Goal: Information Seeking & Learning: Learn about a topic

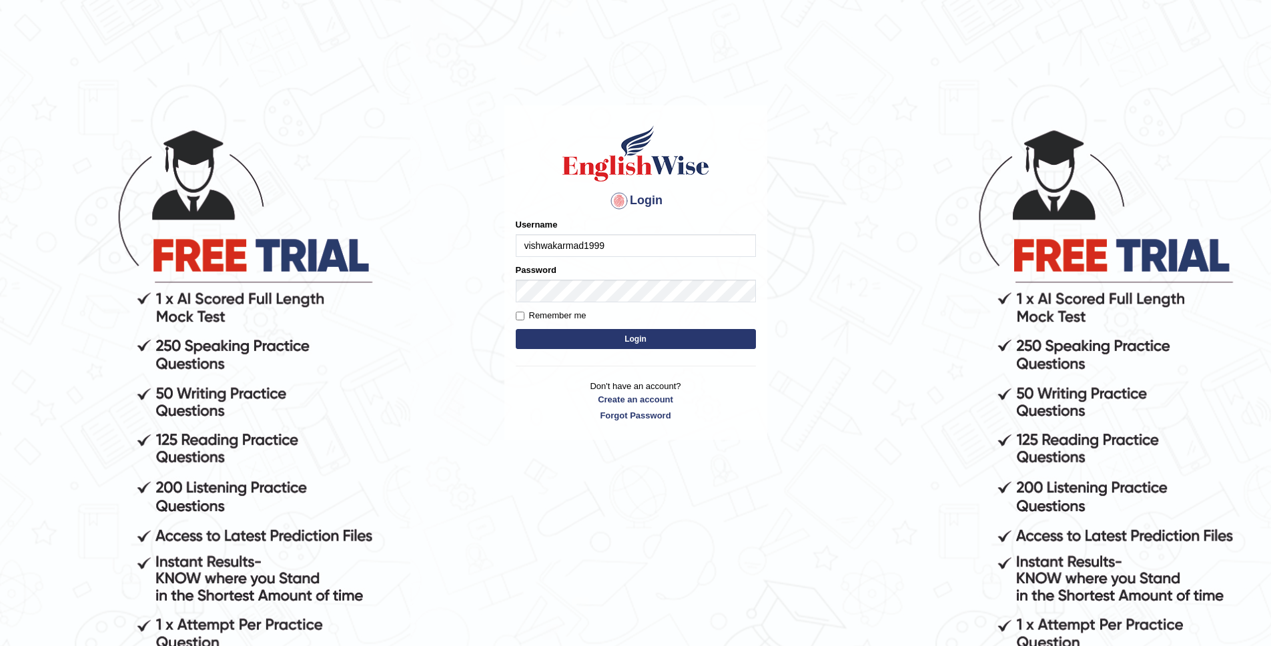
type input "vishwakarmad1999"
click at [516, 329] on button "Login" at bounding box center [636, 339] width 240 height 20
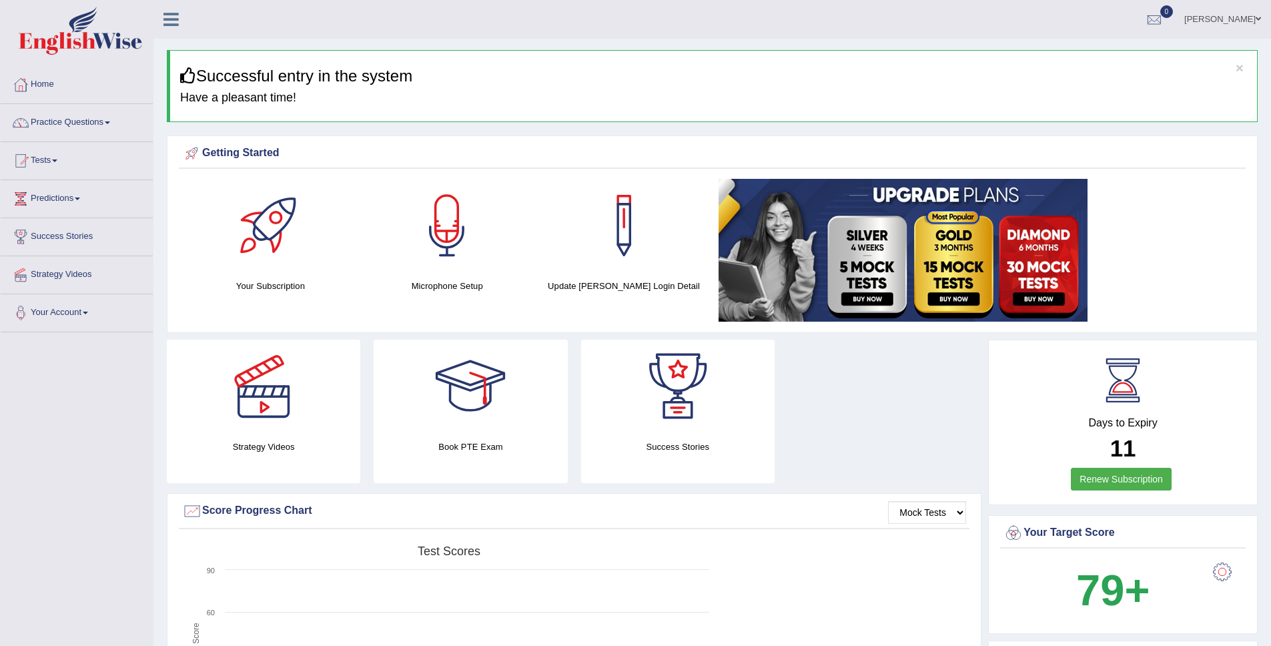
click at [83, 121] on link "Practice Questions" at bounding box center [77, 120] width 152 height 33
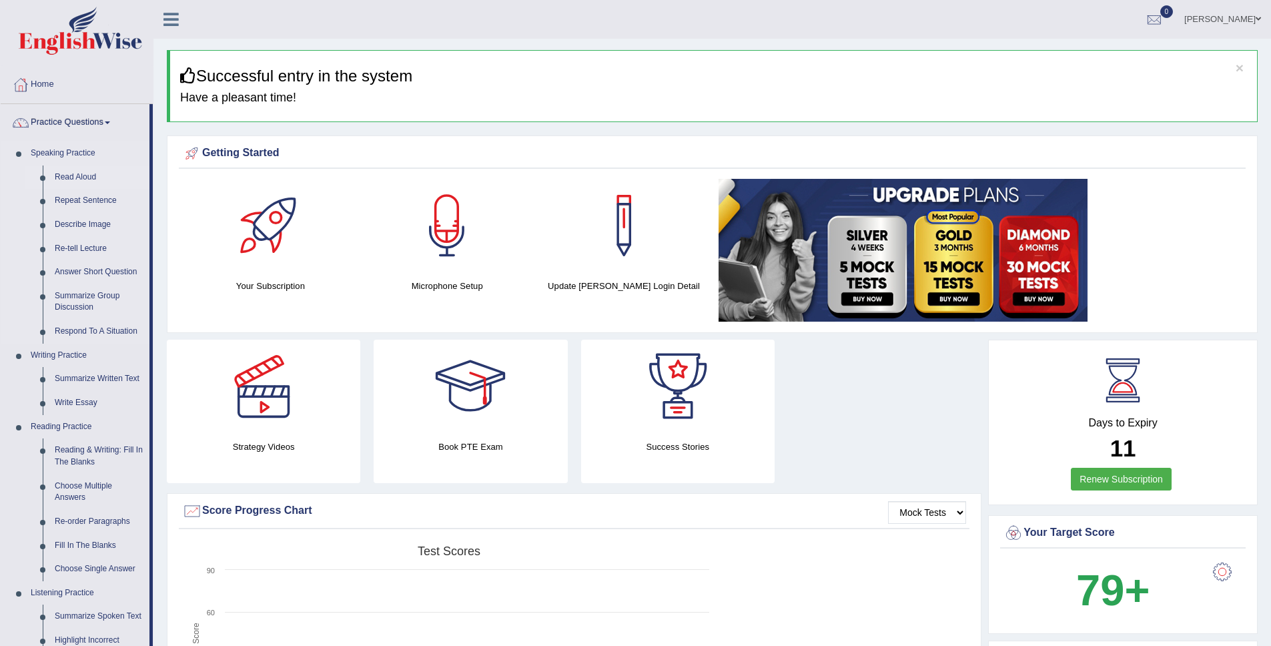
click at [84, 177] on link "Read Aloud" at bounding box center [99, 177] width 101 height 24
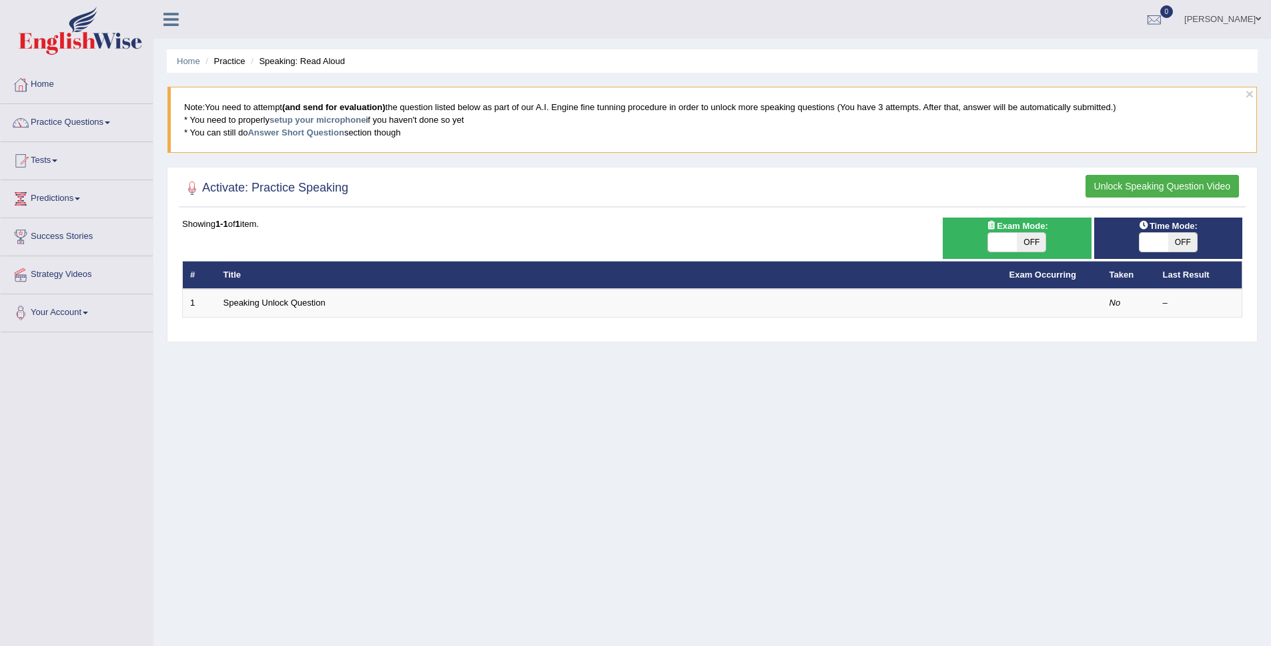
click at [1150, 185] on button "Unlock Speaking Question Video" at bounding box center [1161, 186] width 153 height 23
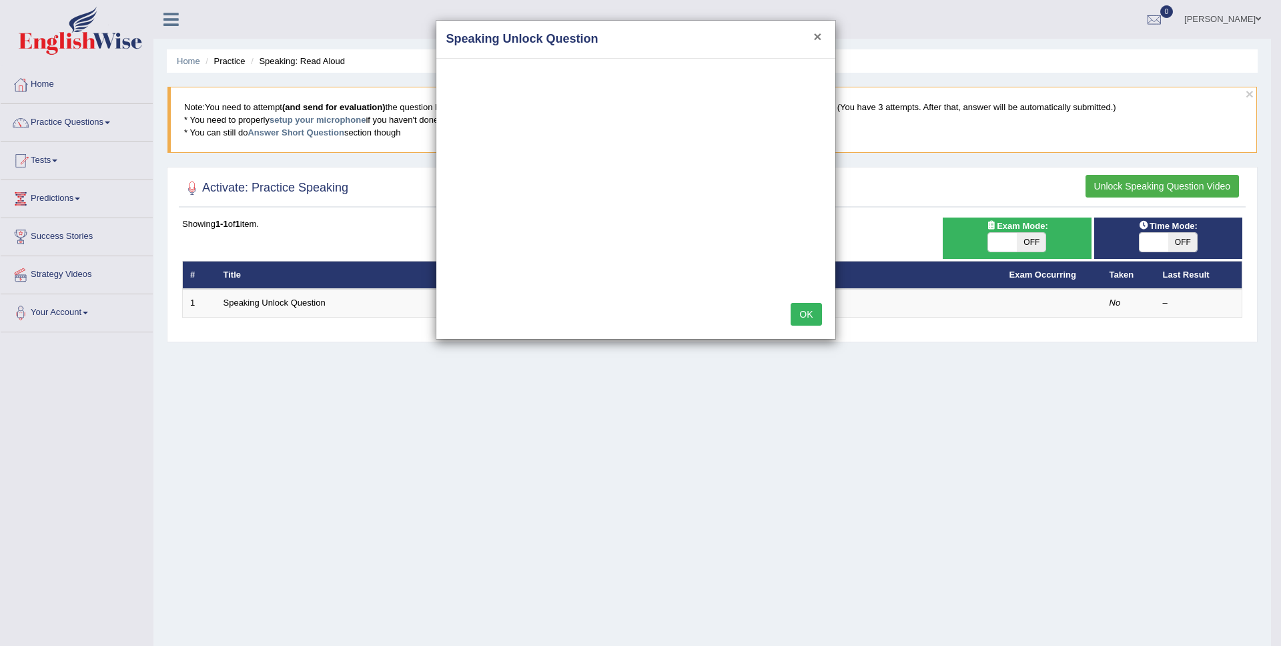
click at [820, 37] on button "×" at bounding box center [817, 36] width 8 height 14
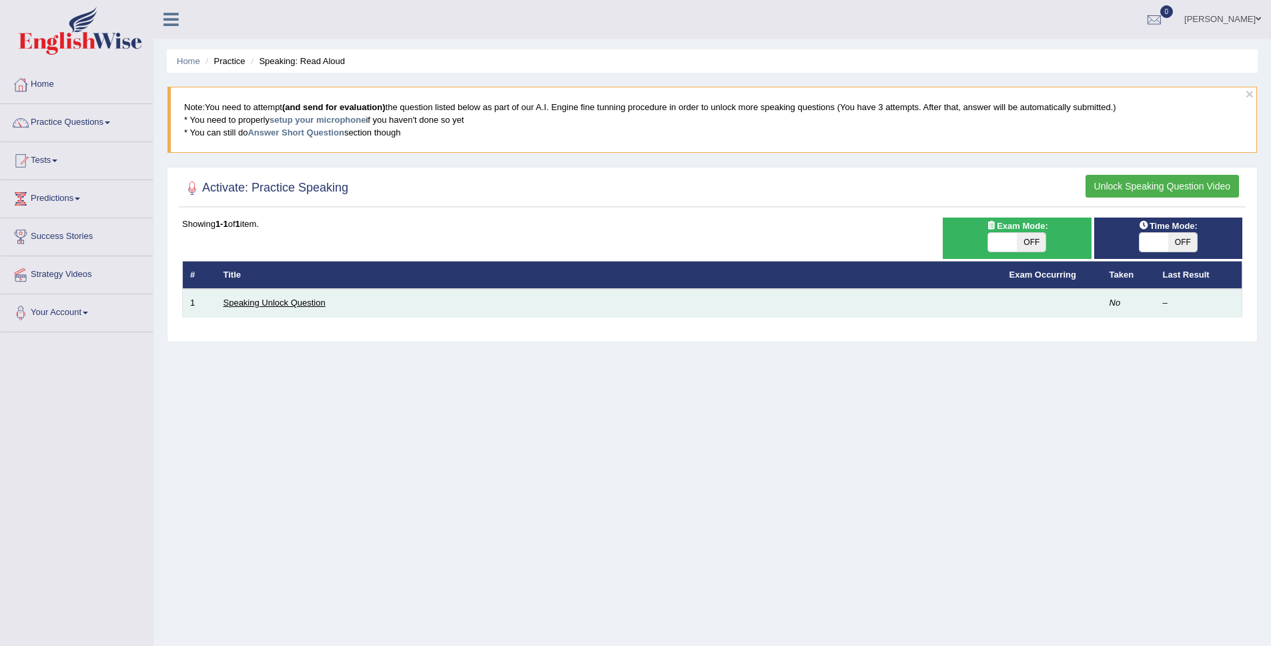
click at [278, 306] on link "Speaking Unlock Question" at bounding box center [274, 302] width 102 height 10
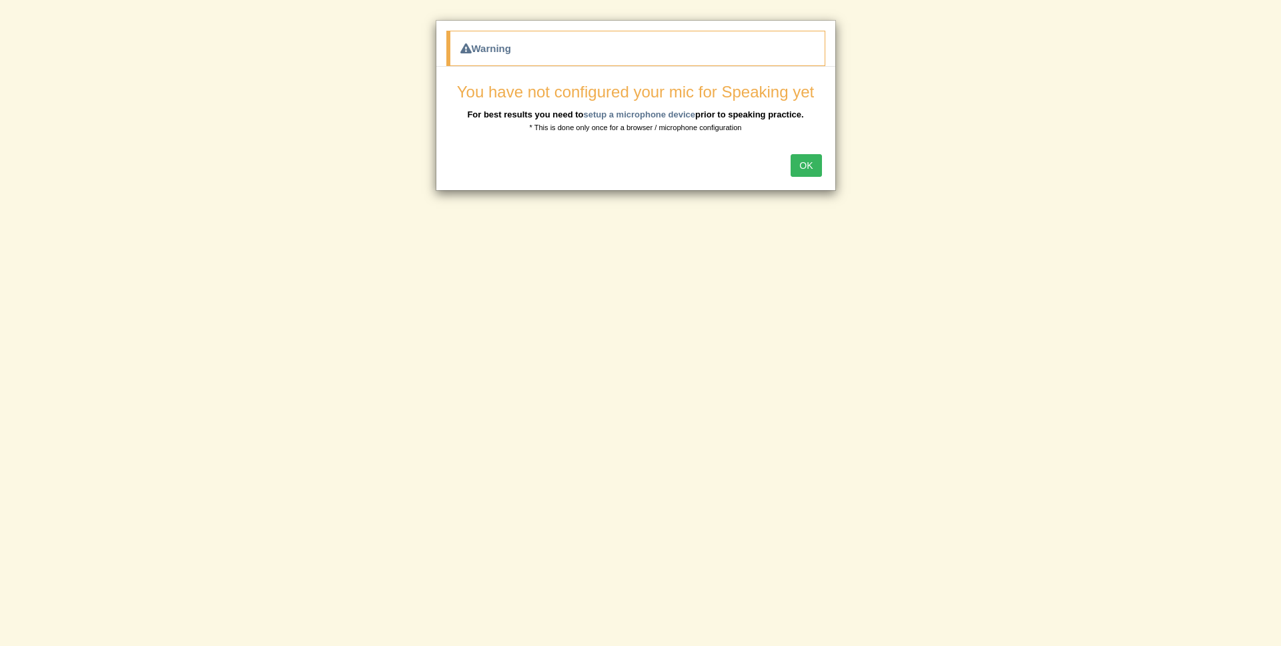
click at [790, 171] on button "OK" at bounding box center [805, 165] width 31 height 23
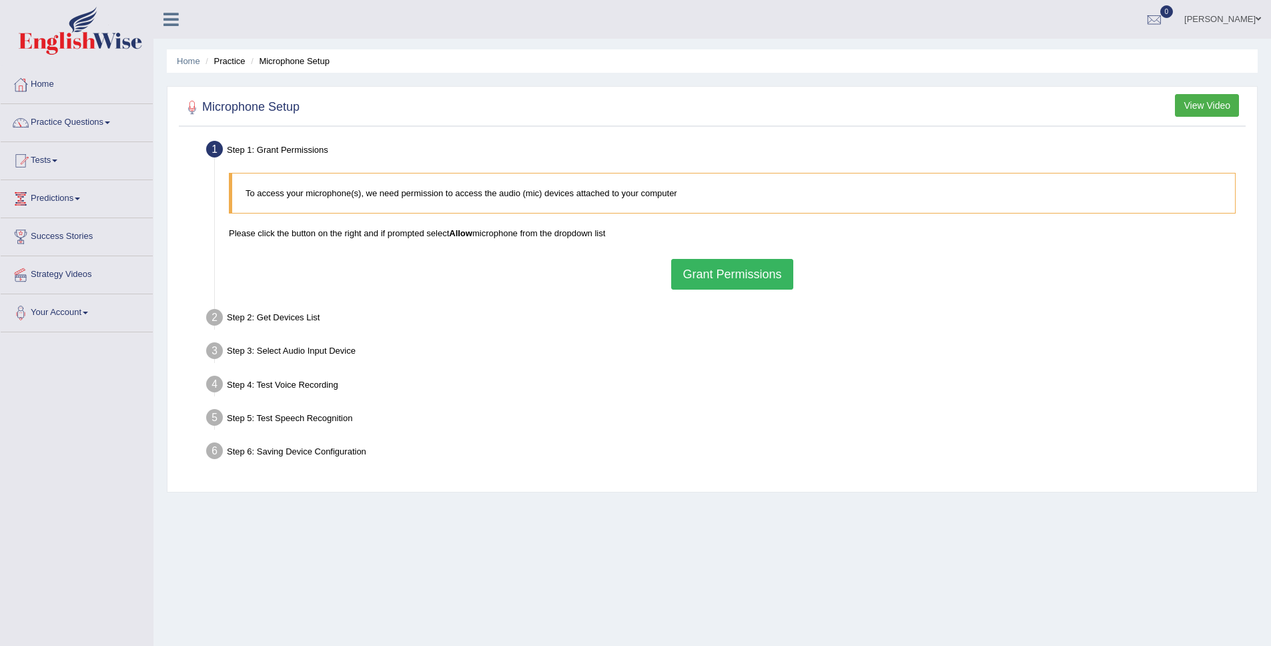
click at [704, 273] on button "Grant Permissions" at bounding box center [731, 274] width 121 height 31
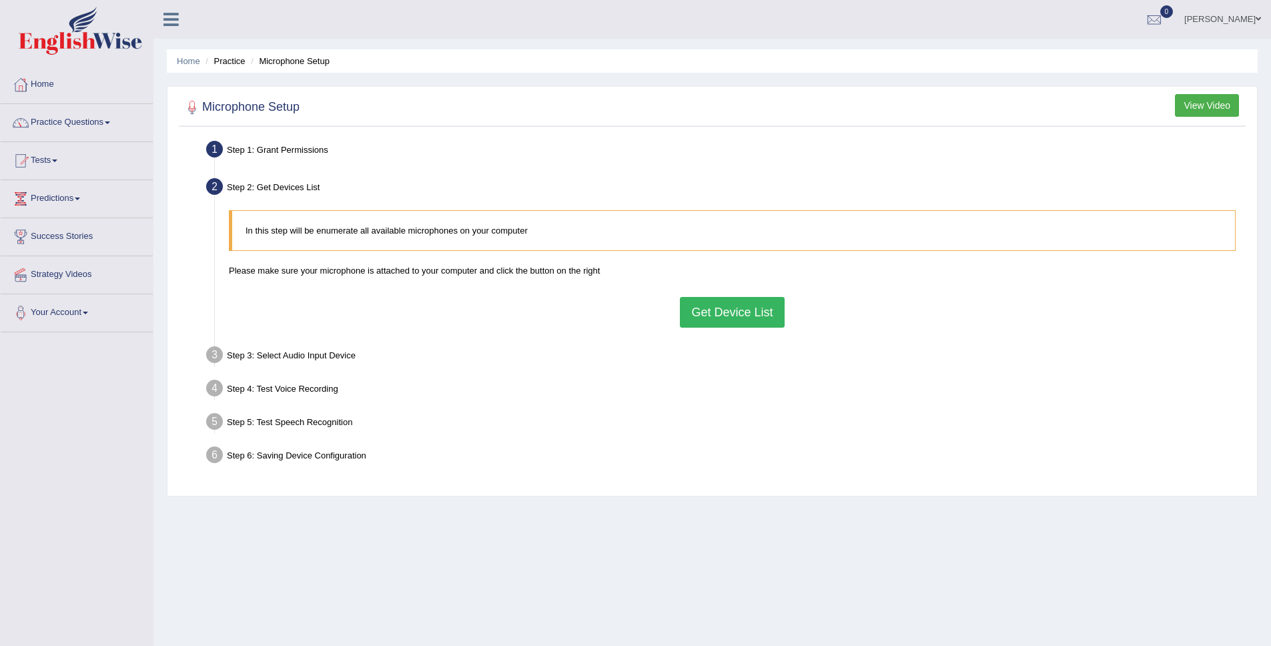
click at [718, 313] on button "Get Device List" at bounding box center [732, 312] width 104 height 31
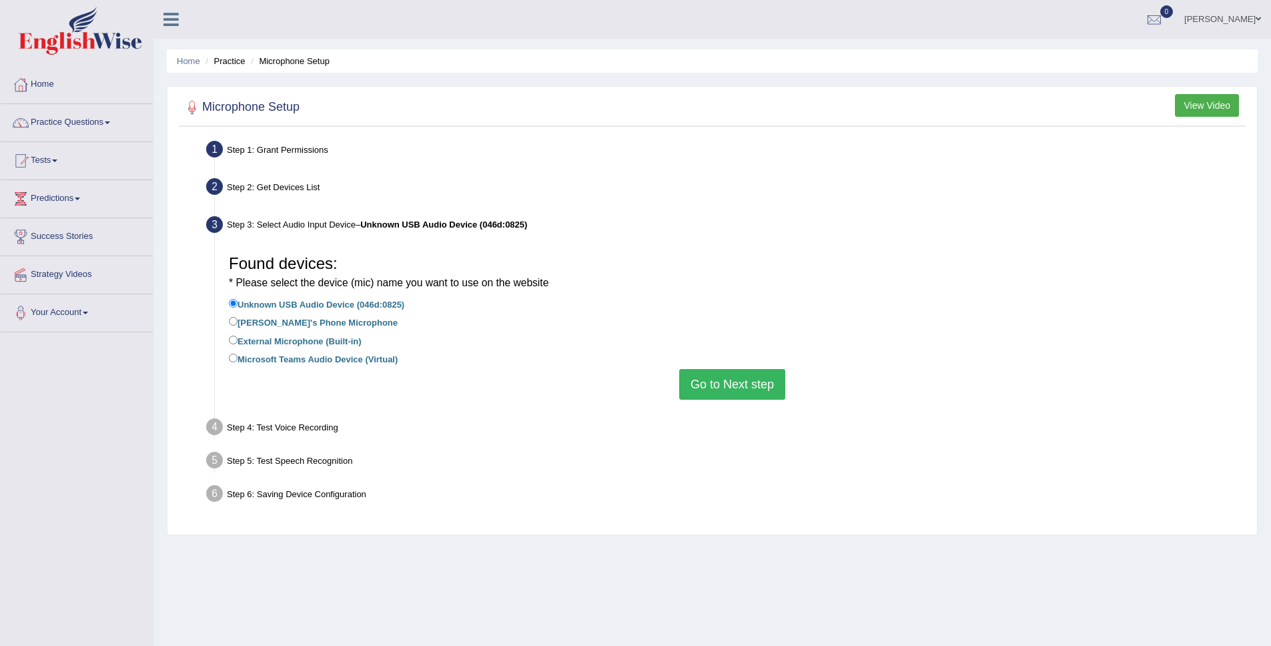
click at [288, 337] on label "External Microphone (Built-in)" at bounding box center [295, 340] width 133 height 15
click at [237, 337] on input "External Microphone (Built-in)" at bounding box center [233, 339] width 9 height 9
radio input "true"
click at [751, 390] on button "Go to Next step" at bounding box center [732, 384] width 106 height 31
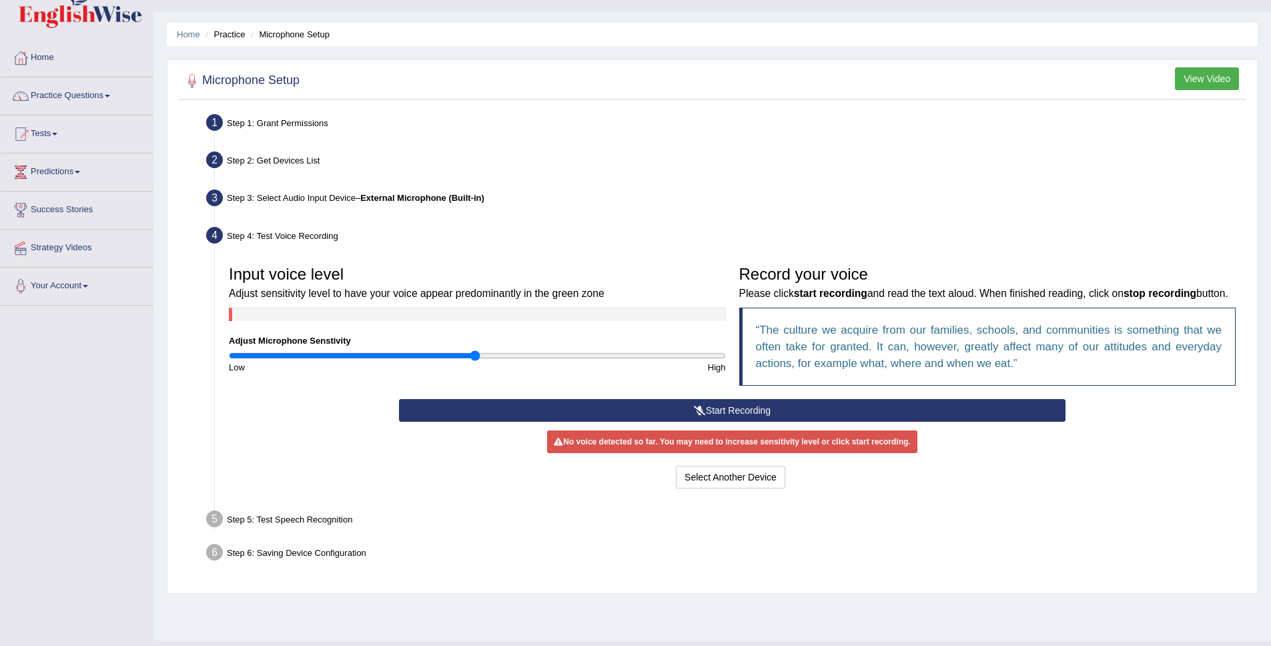
scroll to position [31, 0]
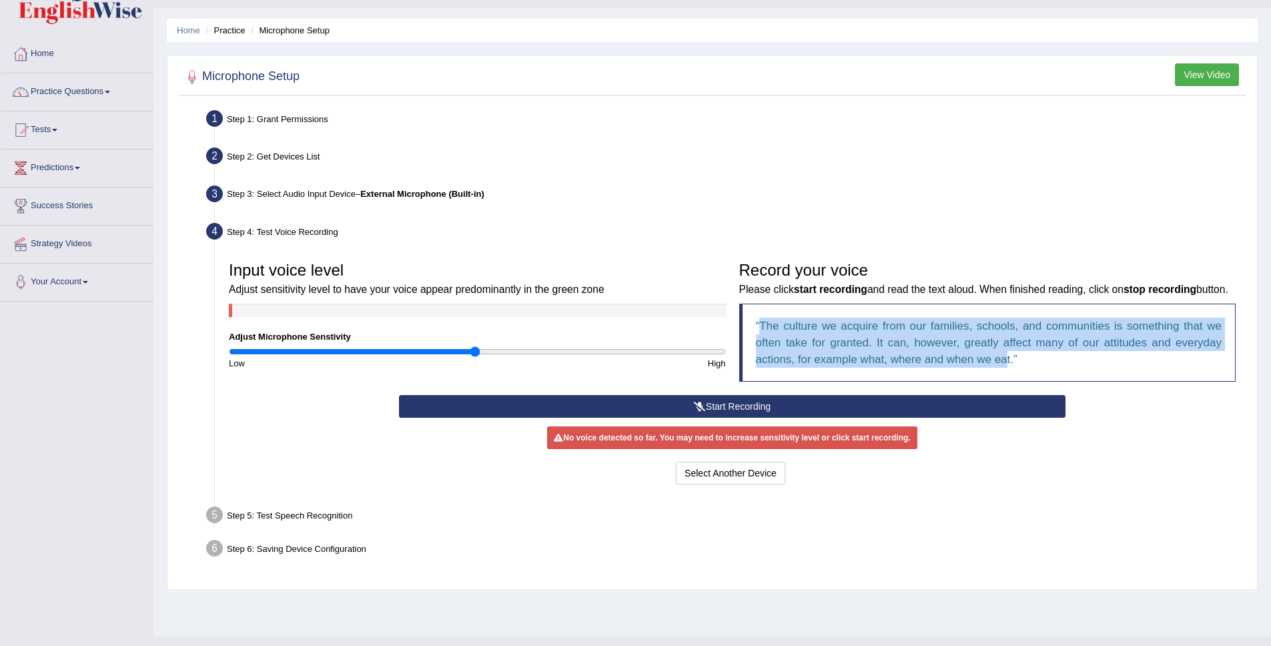
drag, startPoint x: 763, startPoint y: 341, endPoint x: 1009, endPoint y: 382, distance: 249.3
click at [1009, 366] on q "The culture we acquire from our families, schools, and communities is something…" at bounding box center [989, 342] width 466 height 46
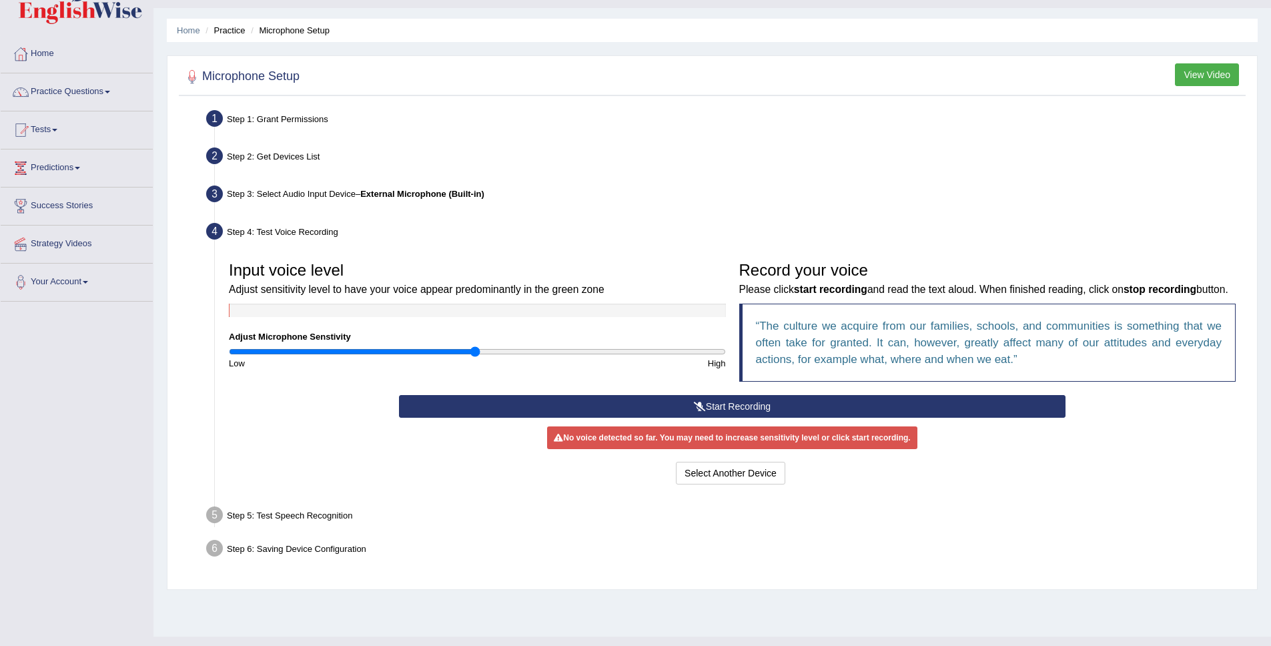
click at [792, 366] on q "The culture we acquire from our families, schools, and communities is something…" at bounding box center [989, 342] width 466 height 46
click at [702, 411] on icon at bounding box center [700, 406] width 12 height 9
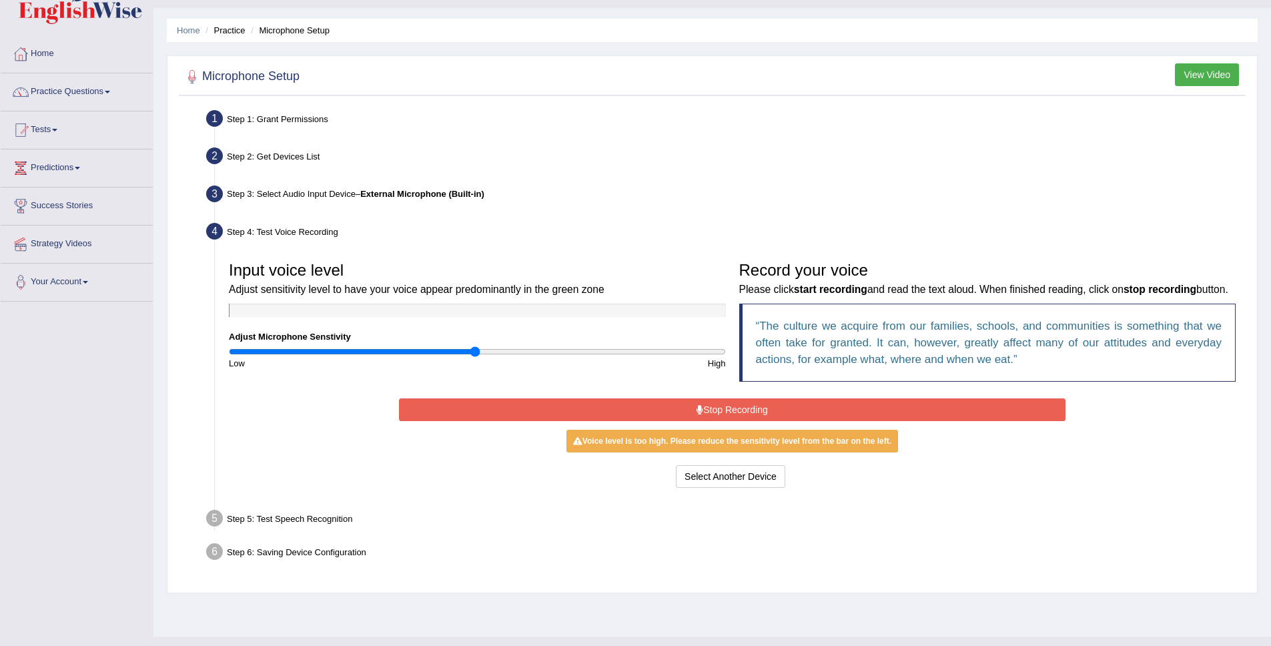
click at [729, 421] on button "Stop Recording" at bounding box center [732, 409] width 666 height 23
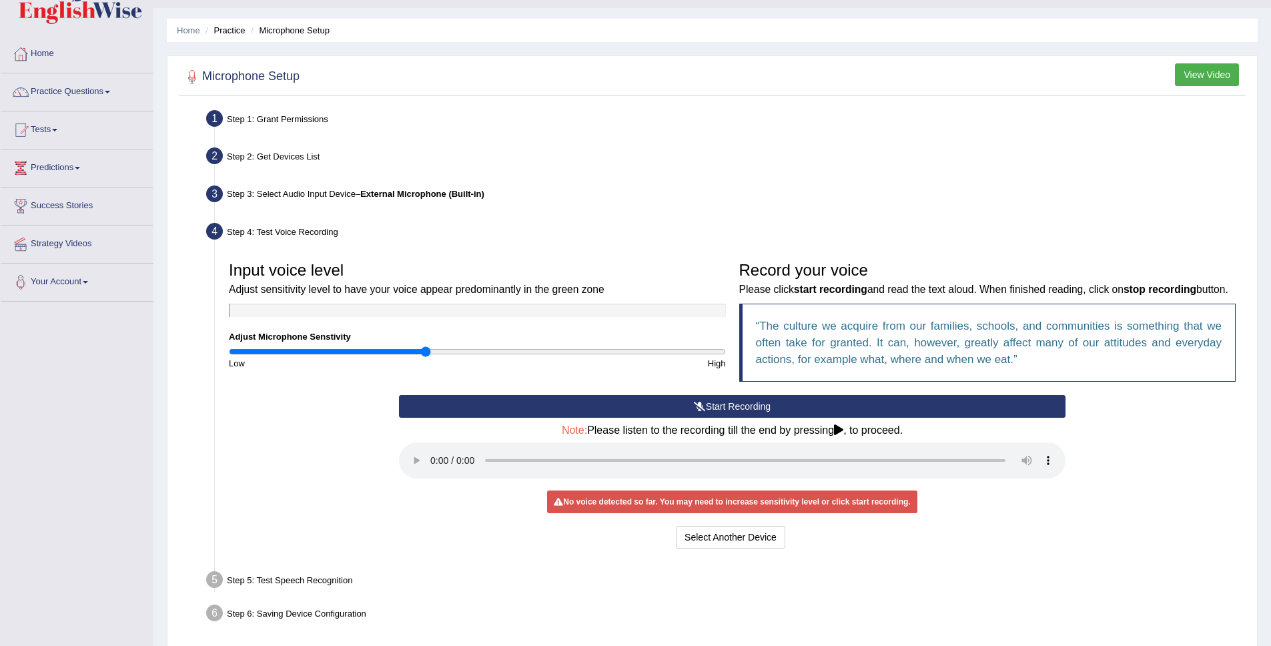
drag, startPoint x: 472, startPoint y: 352, endPoint x: 426, endPoint y: 354, distance: 46.1
type input "0.8"
click at [426, 354] on input "range" at bounding box center [477, 351] width 497 height 11
click at [704, 418] on button "Start Recording" at bounding box center [732, 406] width 666 height 23
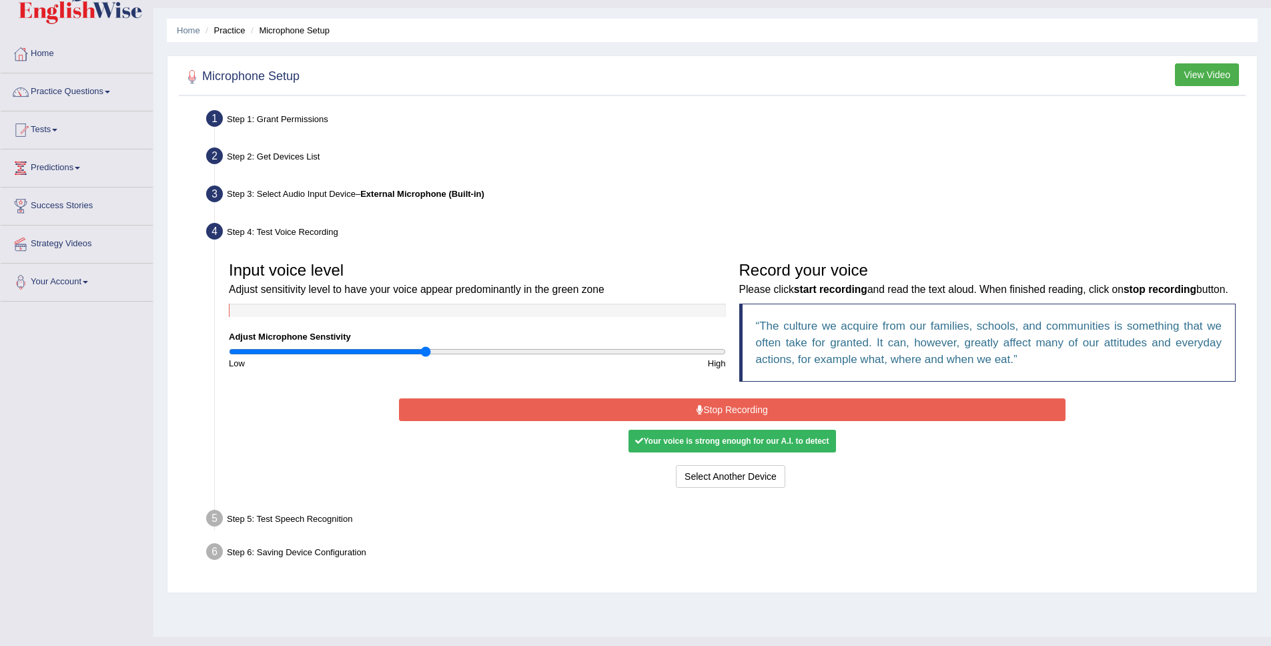
click at [658, 421] on button "Stop Recording" at bounding box center [732, 409] width 666 height 23
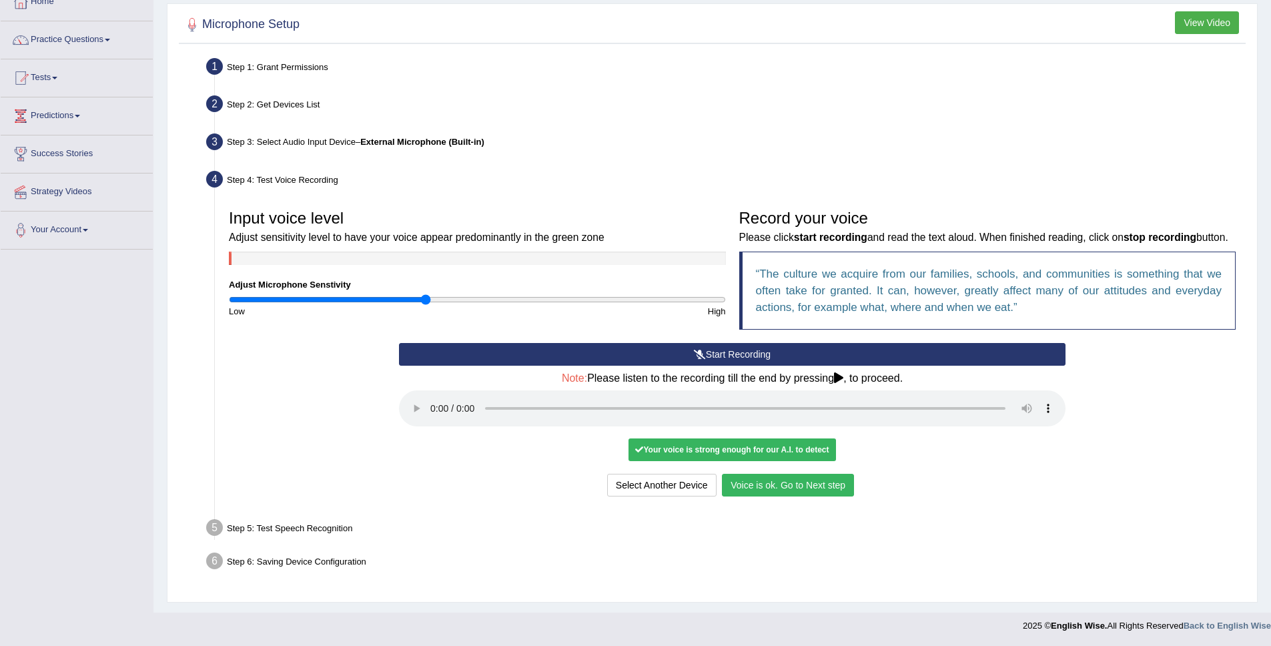
click at [800, 490] on button "Voice is ok. Go to Next step" at bounding box center [788, 485] width 132 height 23
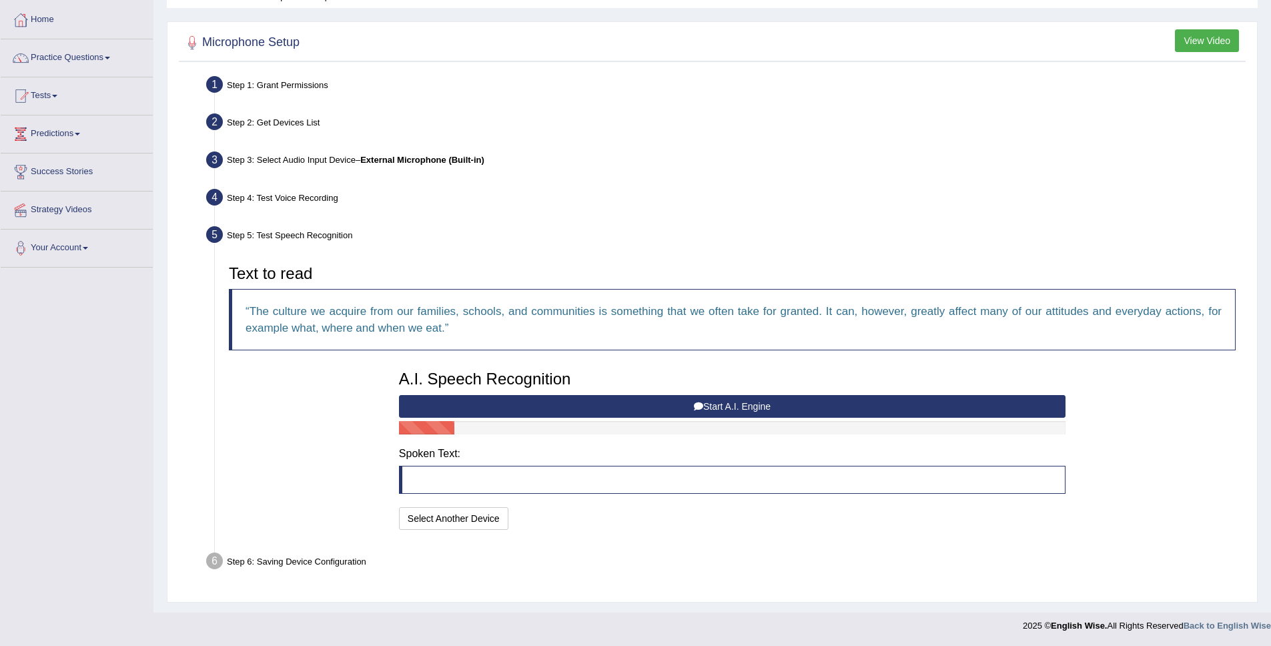
scroll to position [65, 0]
click at [739, 400] on button "Start A.I. Engine" at bounding box center [732, 406] width 666 height 23
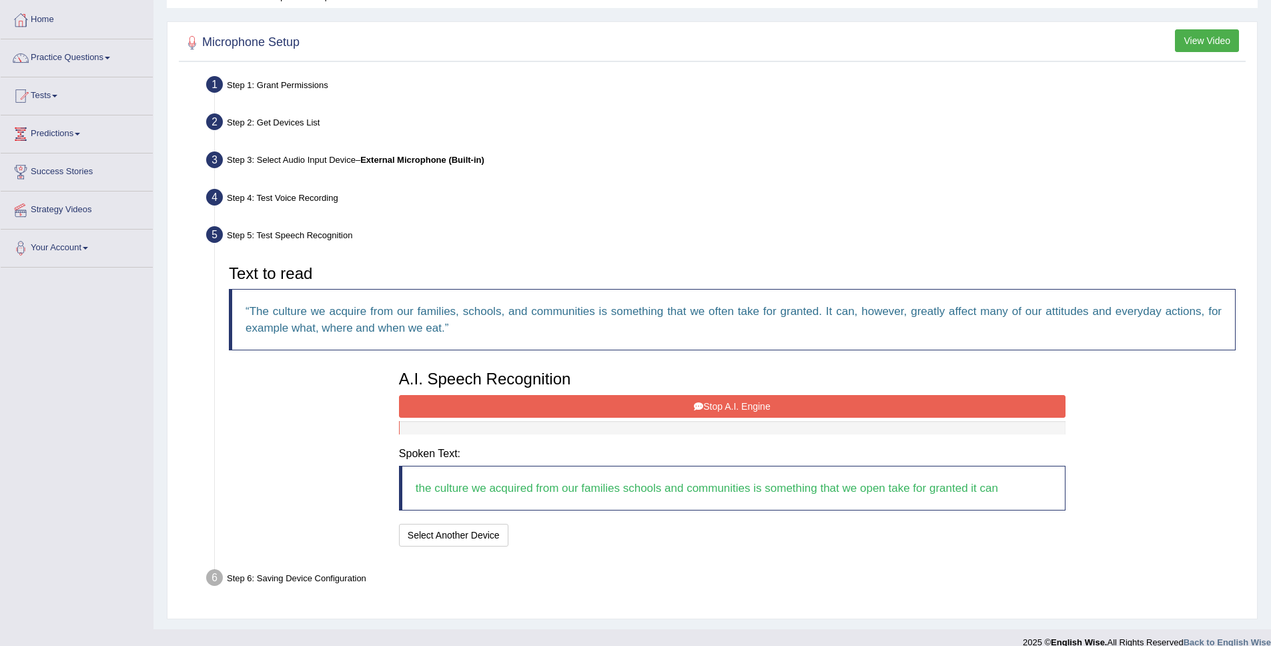
click at [744, 406] on button "Stop A.I. Engine" at bounding box center [732, 406] width 666 height 23
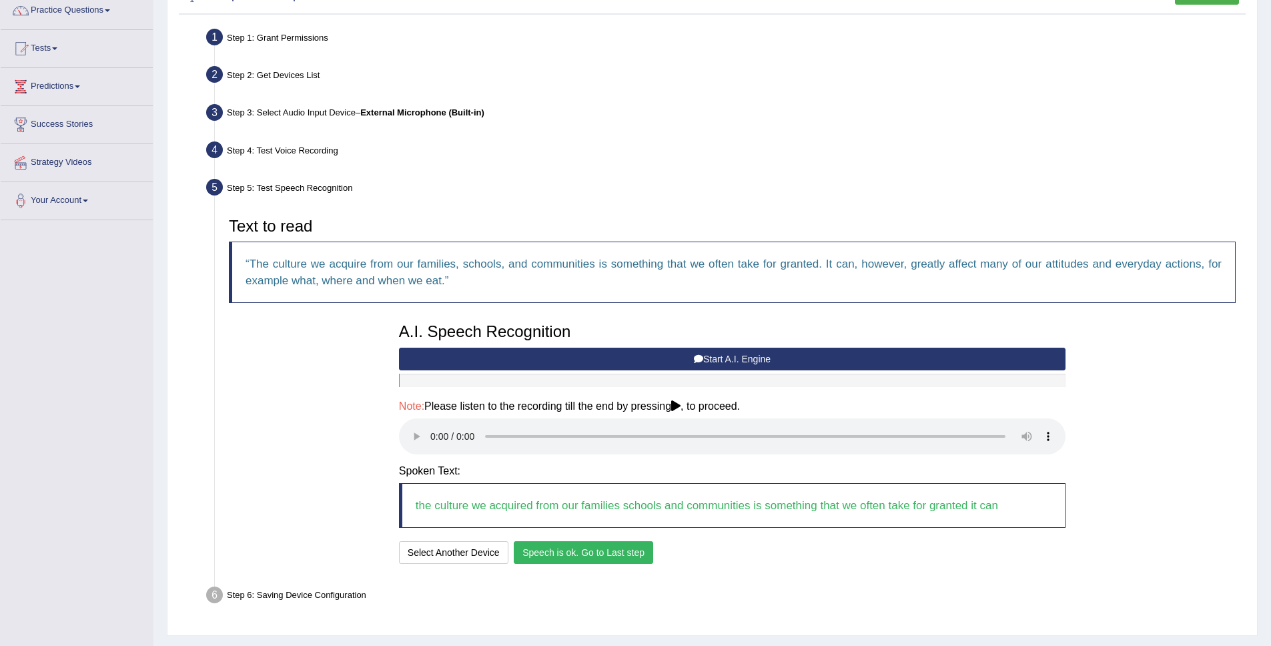
scroll to position [132, 0]
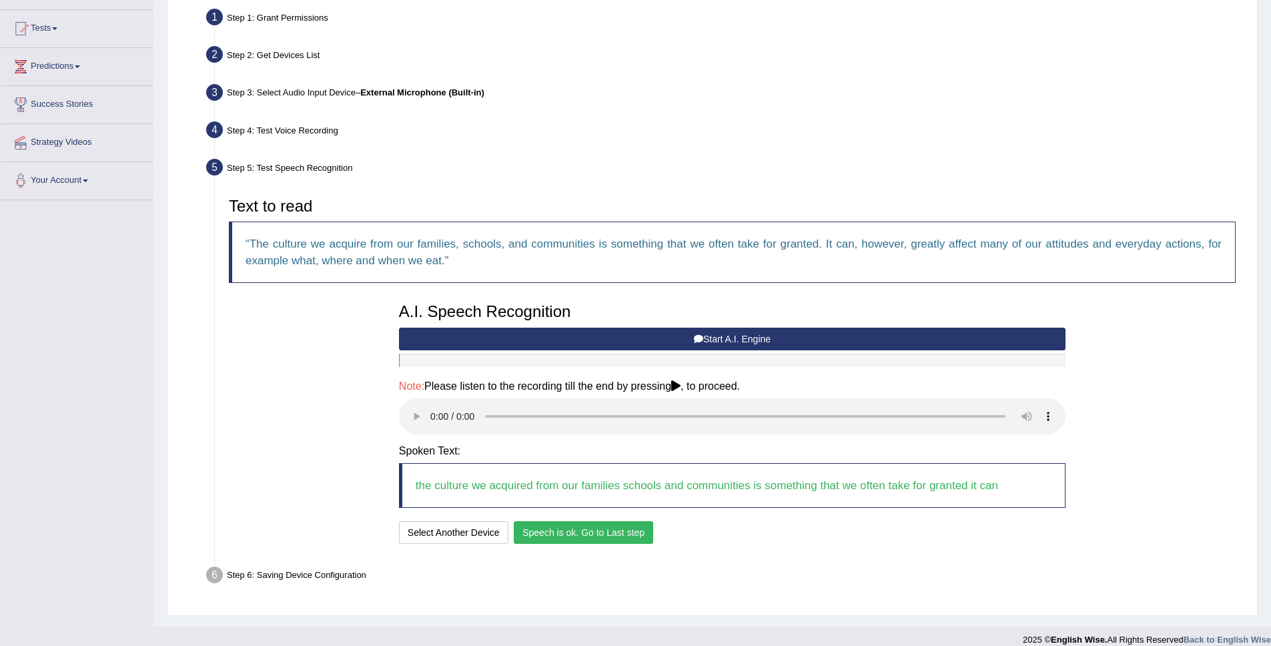
click at [566, 537] on button "Speech is ok. Go to Last step" at bounding box center [583, 532] width 139 height 23
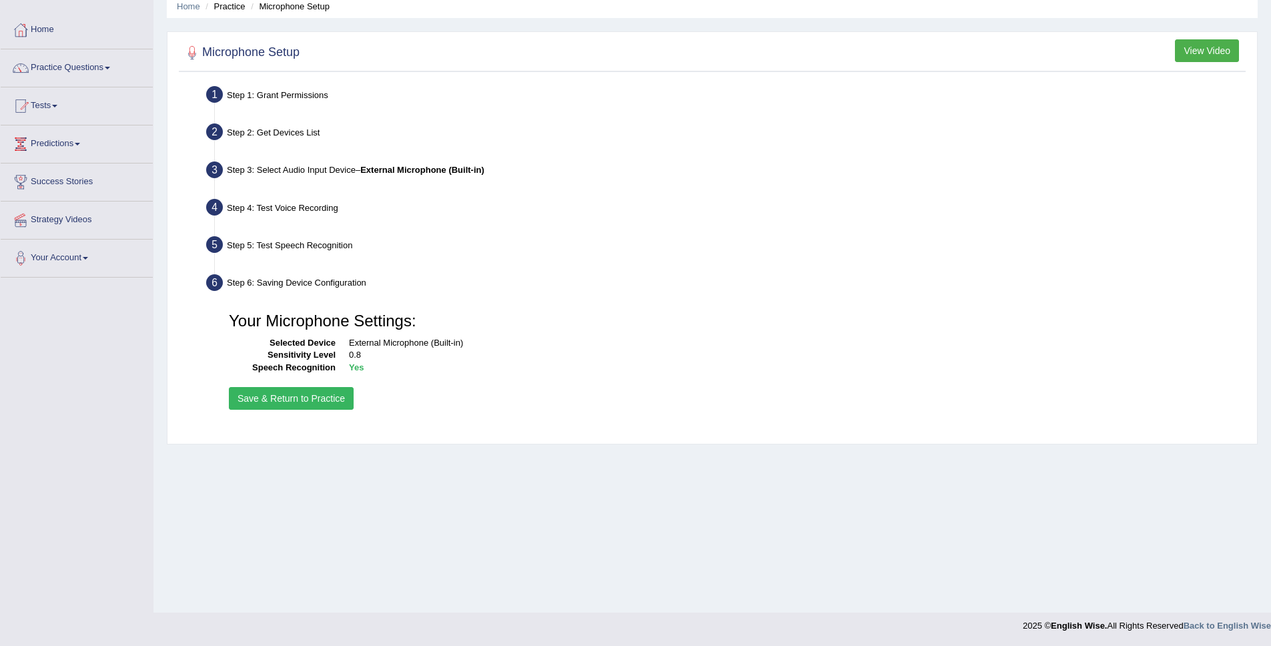
click at [291, 398] on button "Save & Return to Practice" at bounding box center [291, 398] width 125 height 23
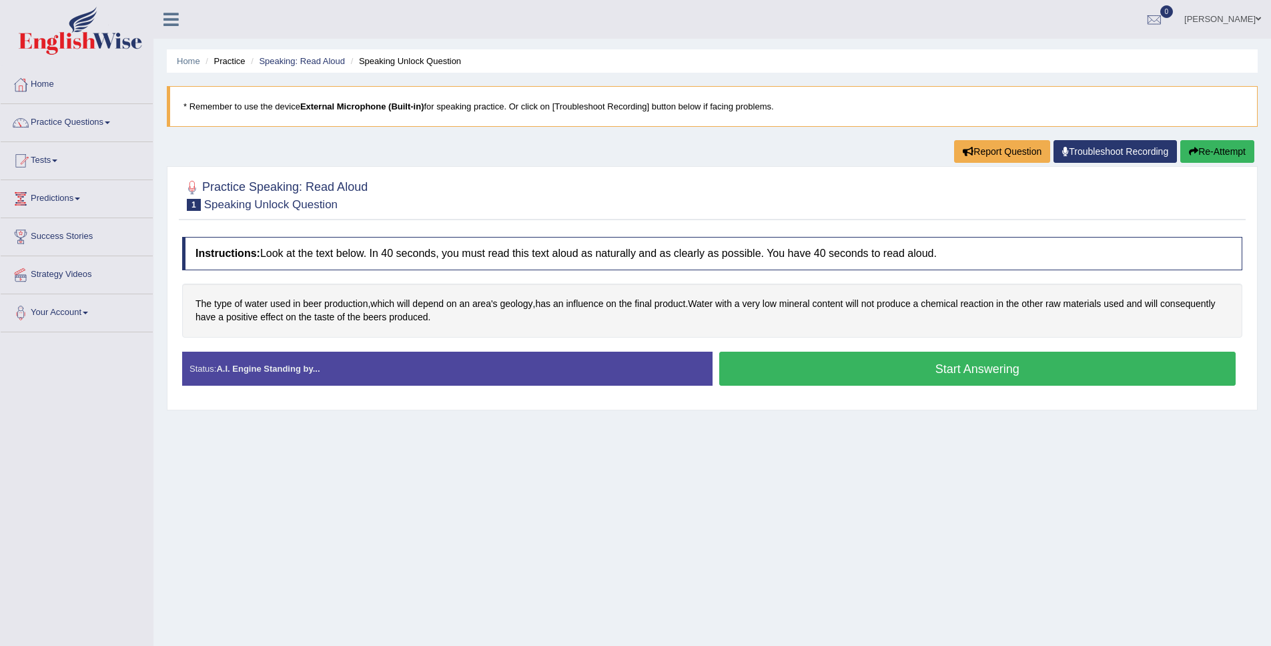
click at [908, 364] on button "Start Answering" at bounding box center [977, 368] width 517 height 34
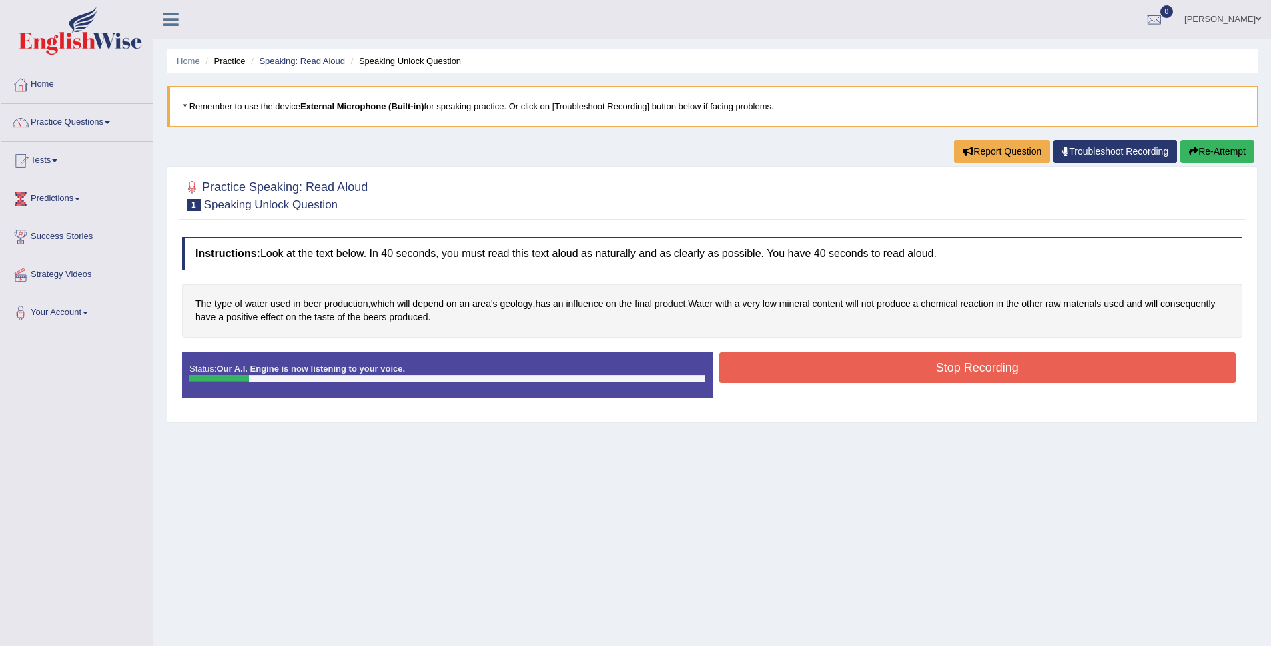
click at [985, 365] on button "Stop Recording" at bounding box center [977, 367] width 517 height 31
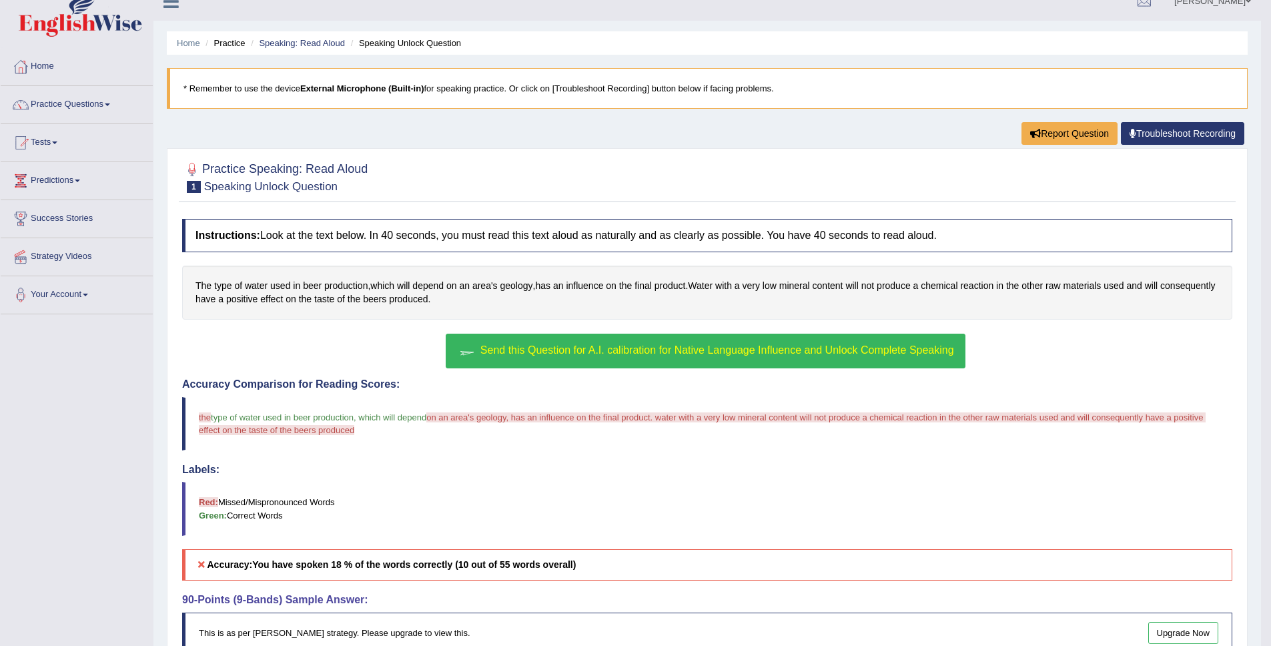
scroll to position [19, 0]
click at [706, 337] on button "Send this Question for A.I. calibration for Native Language Influence and Unloc…" at bounding box center [705, 350] width 519 height 35
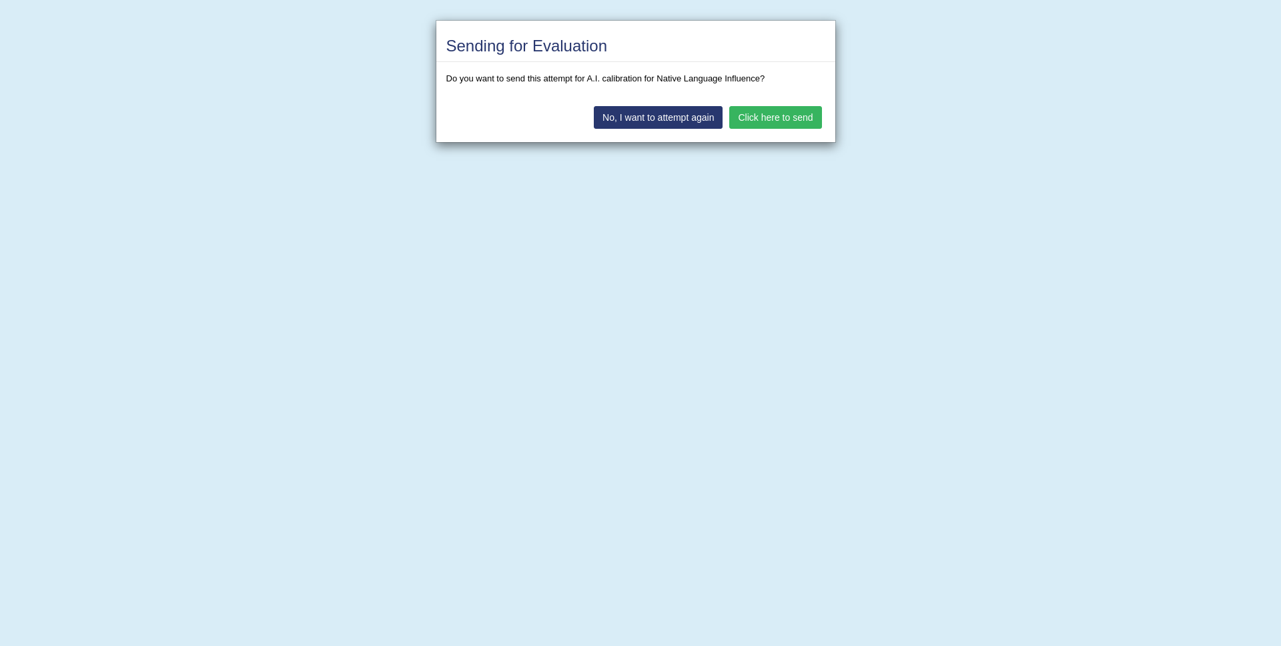
click at [793, 123] on button "Click here to send" at bounding box center [775, 117] width 92 height 23
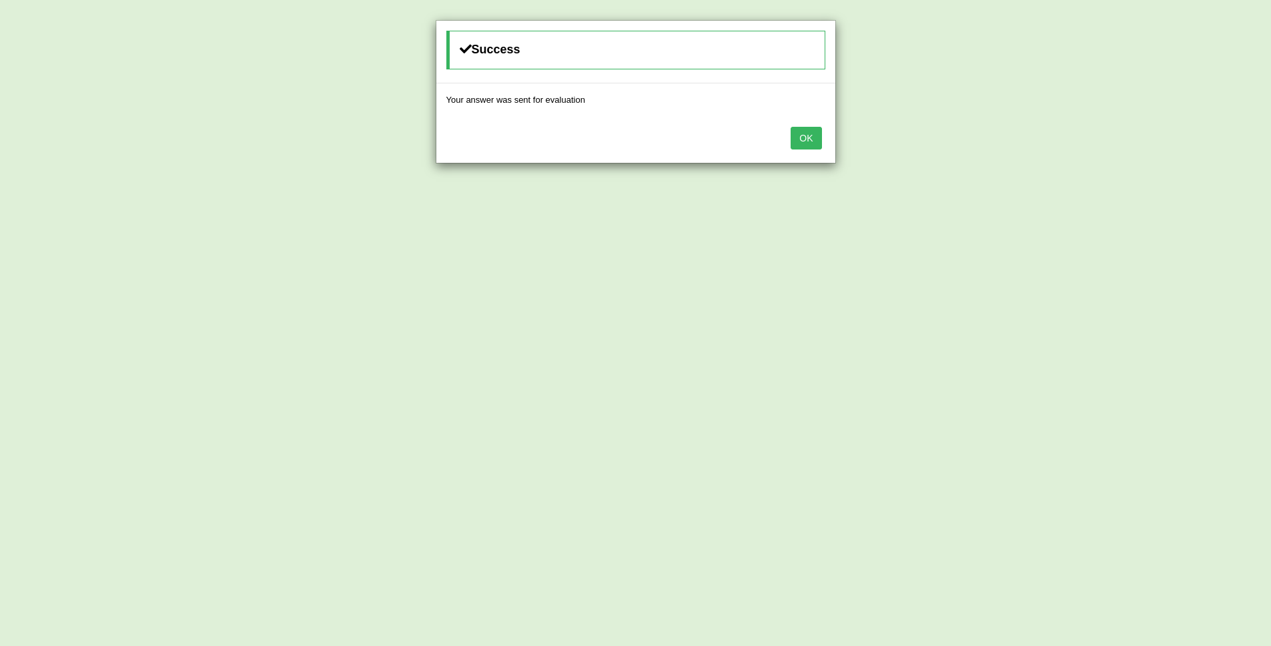
click at [818, 140] on button "OK" at bounding box center [805, 138] width 31 height 23
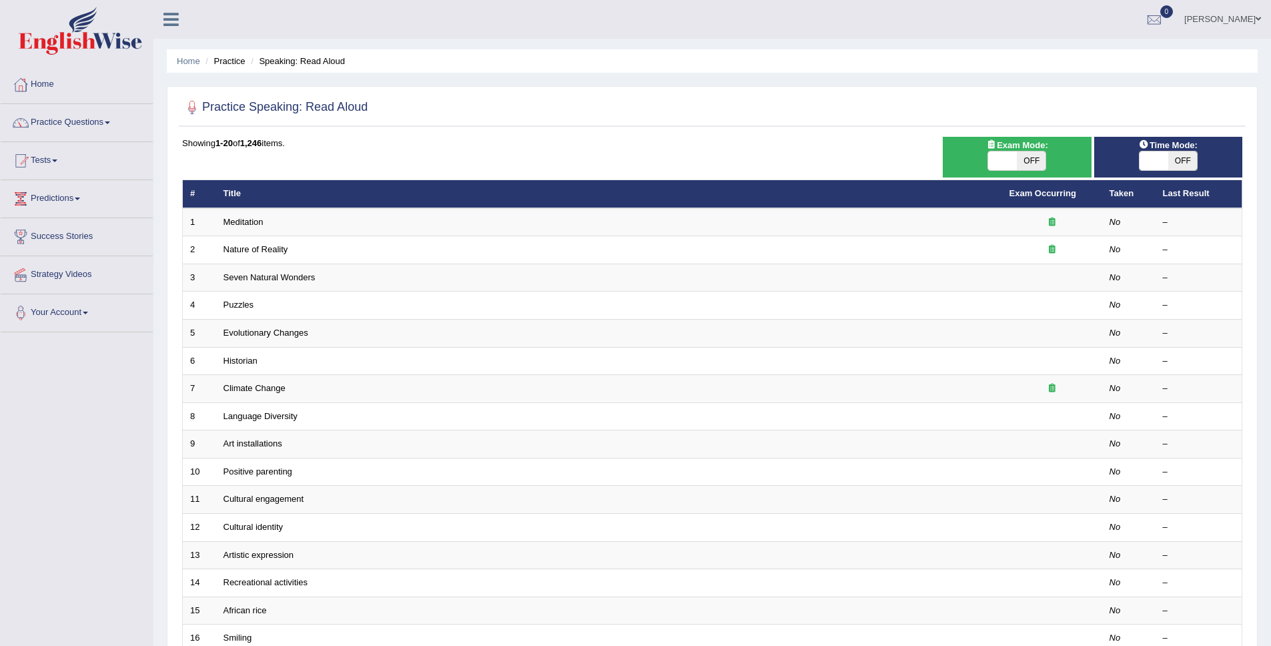
click at [1189, 165] on span "OFF" at bounding box center [1182, 160] width 29 height 19
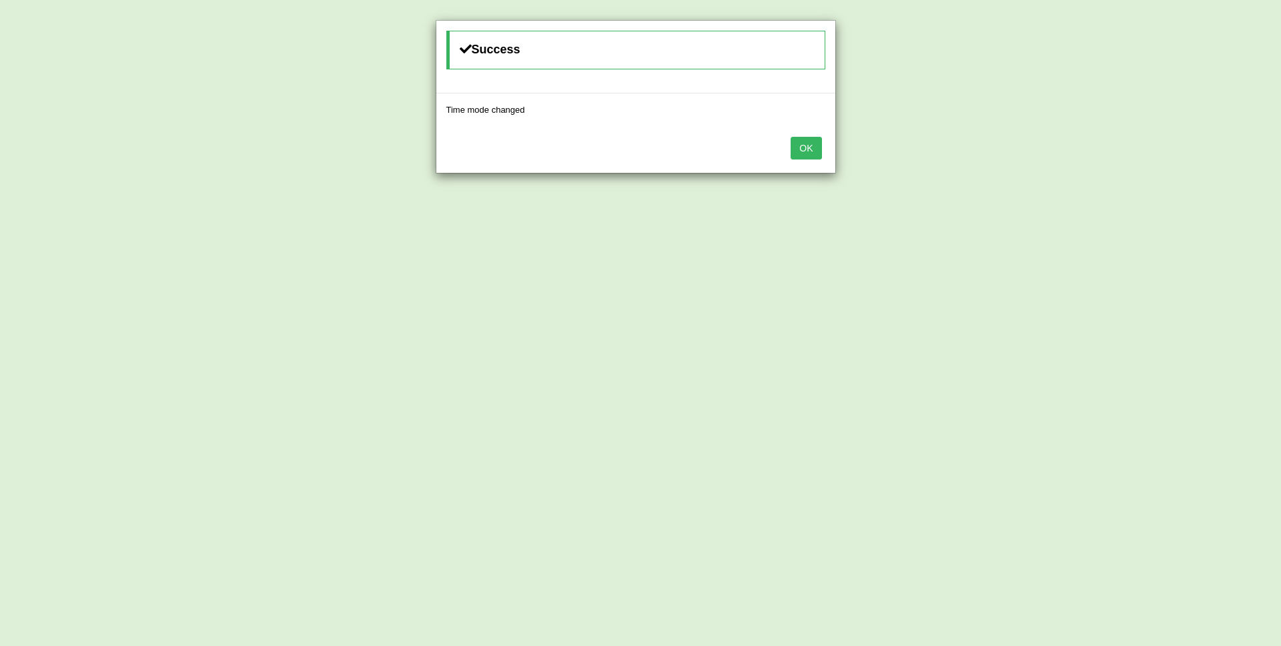
click at [815, 150] on button "OK" at bounding box center [805, 148] width 31 height 23
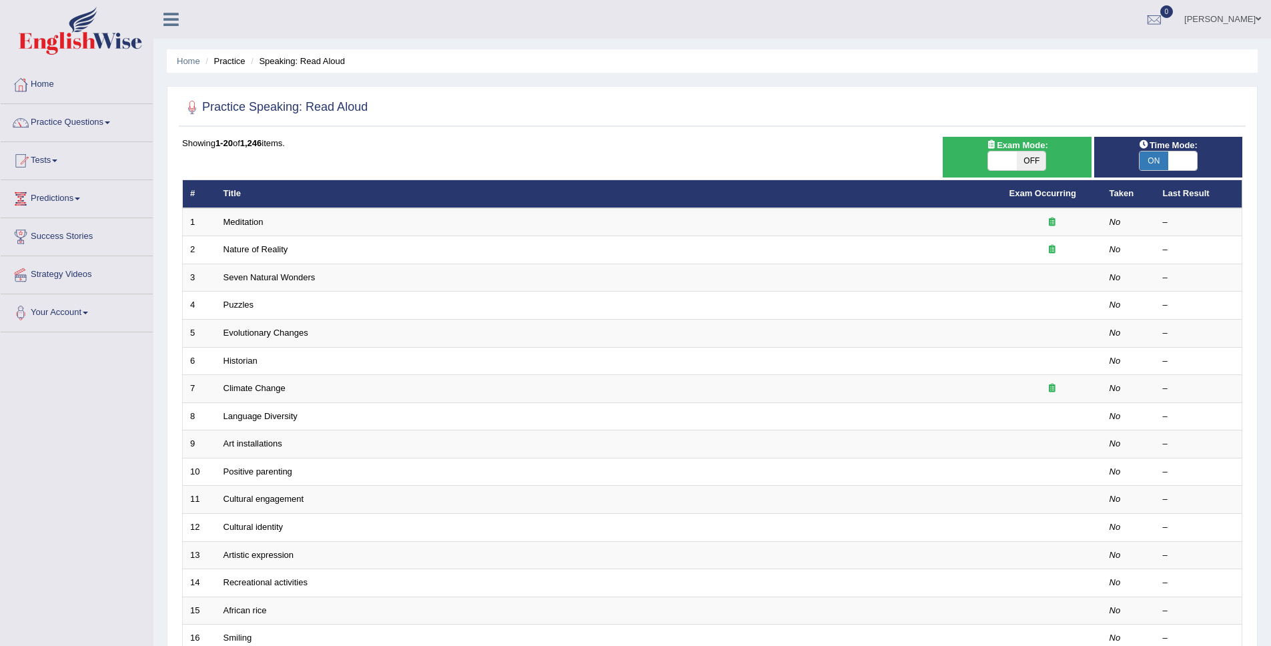
click at [1148, 152] on span "ON" at bounding box center [1153, 160] width 29 height 19
checkbox input "false"
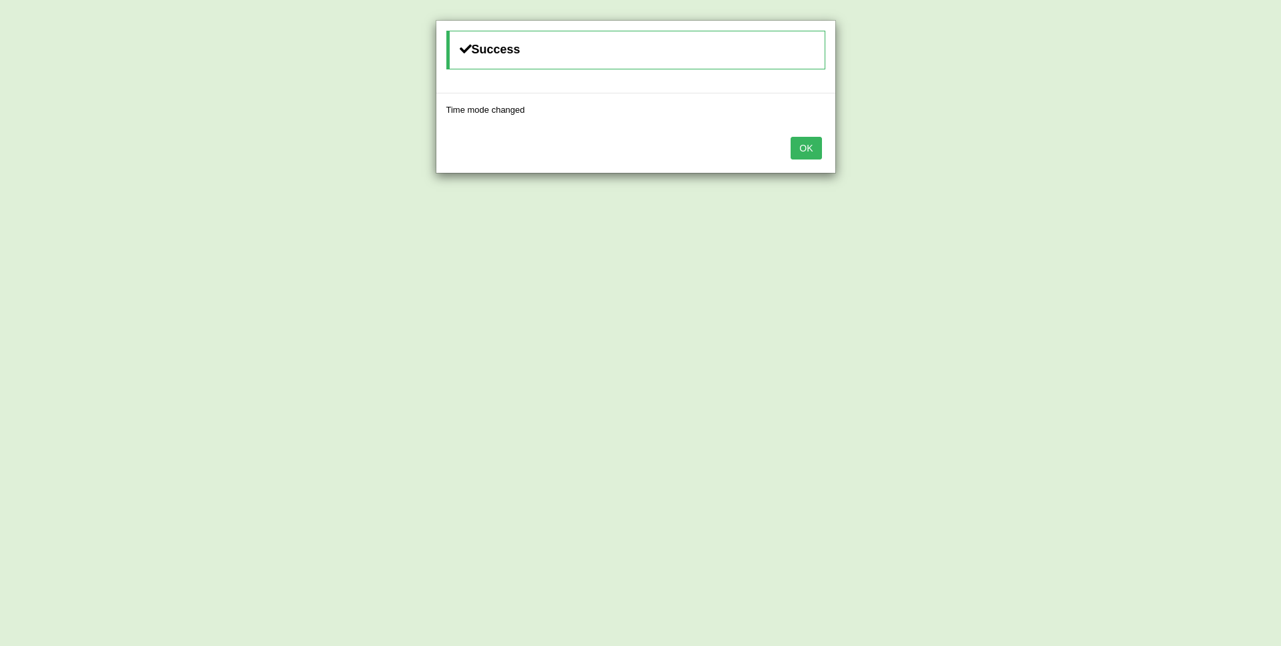
click at [812, 148] on button "OK" at bounding box center [805, 148] width 31 height 23
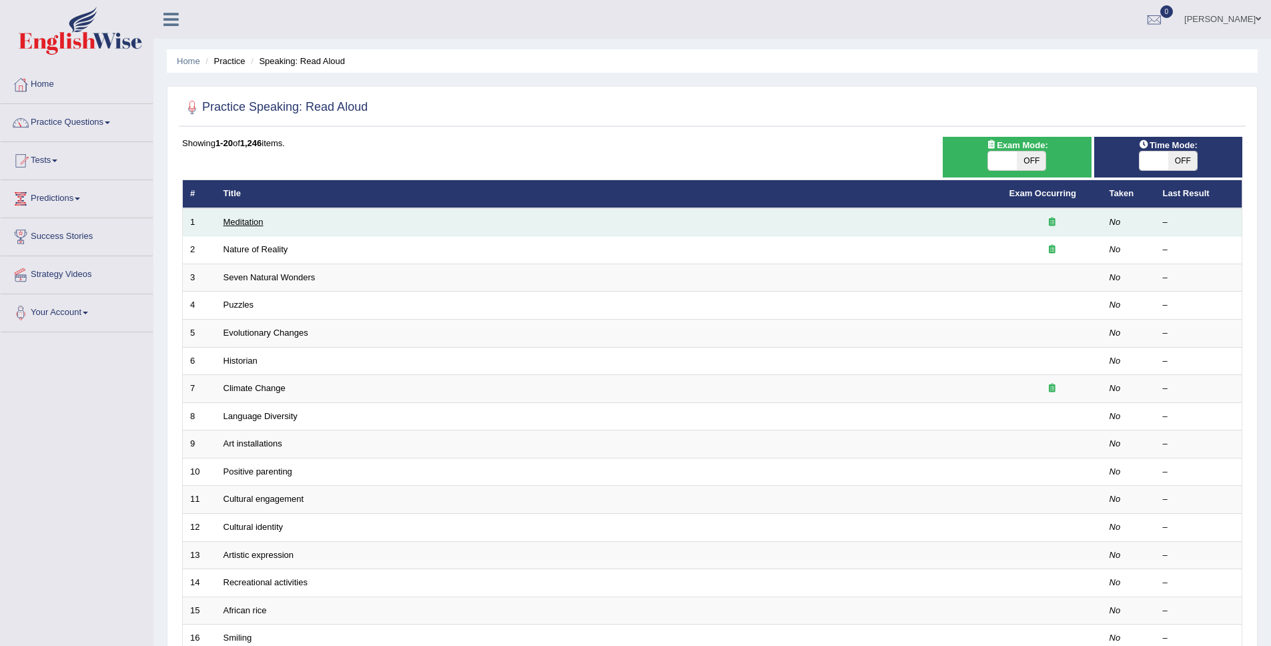
click at [228, 220] on link "Meditation" at bounding box center [243, 222] width 40 height 10
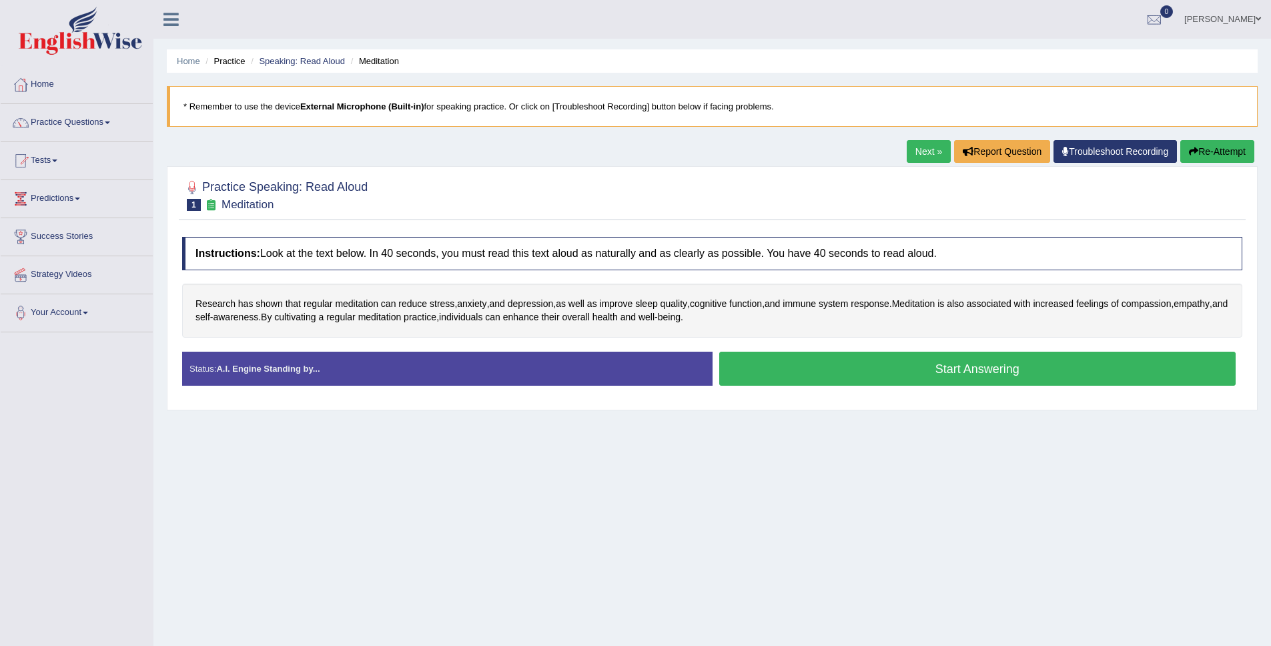
click at [874, 359] on button "Start Answering" at bounding box center [977, 368] width 517 height 34
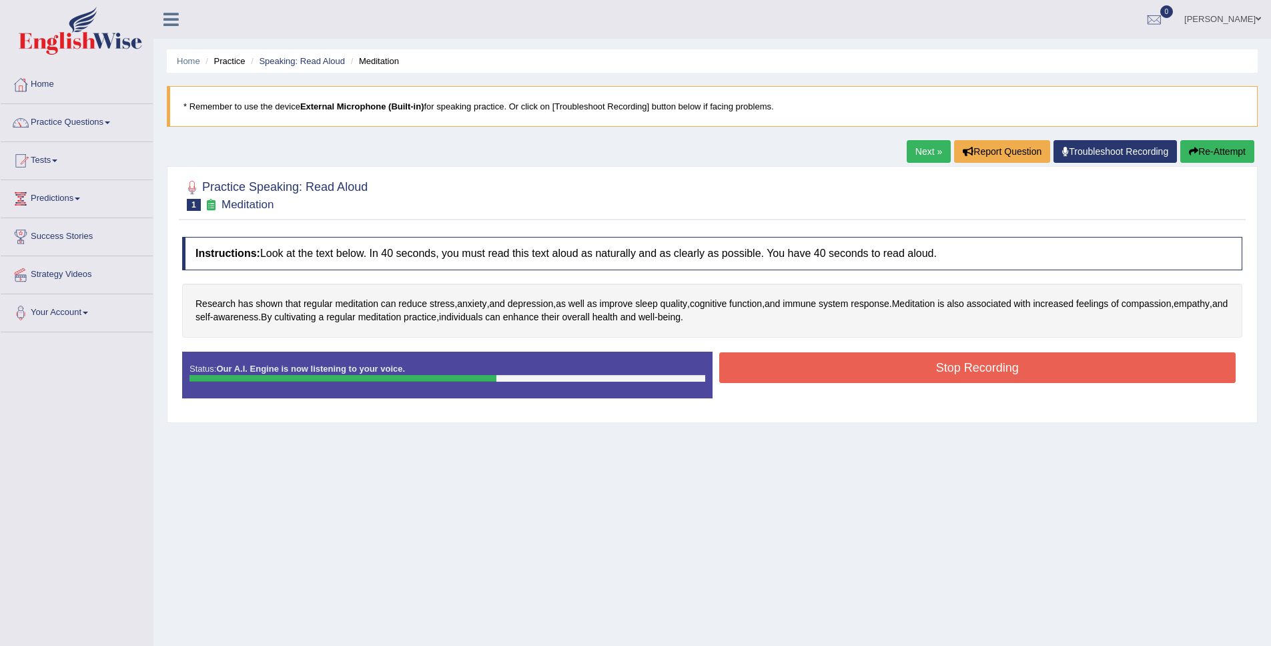
click at [894, 357] on button "Stop Recording" at bounding box center [977, 367] width 517 height 31
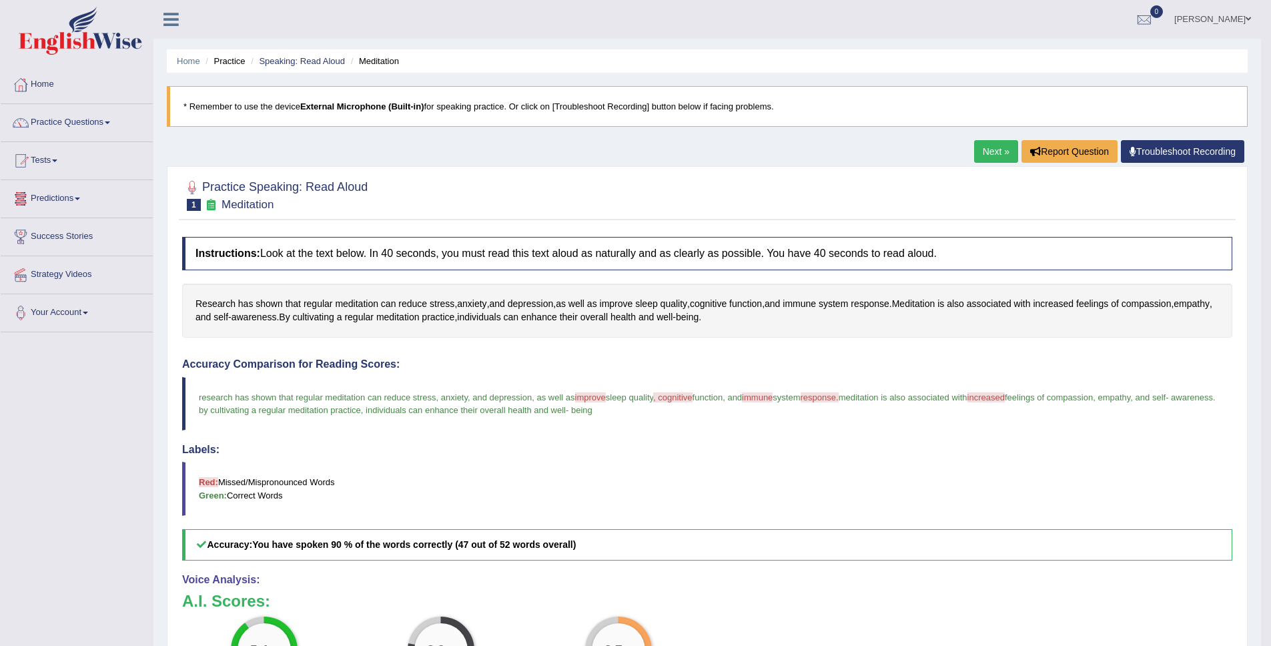
click at [988, 149] on link "Next »" at bounding box center [996, 151] width 44 height 23
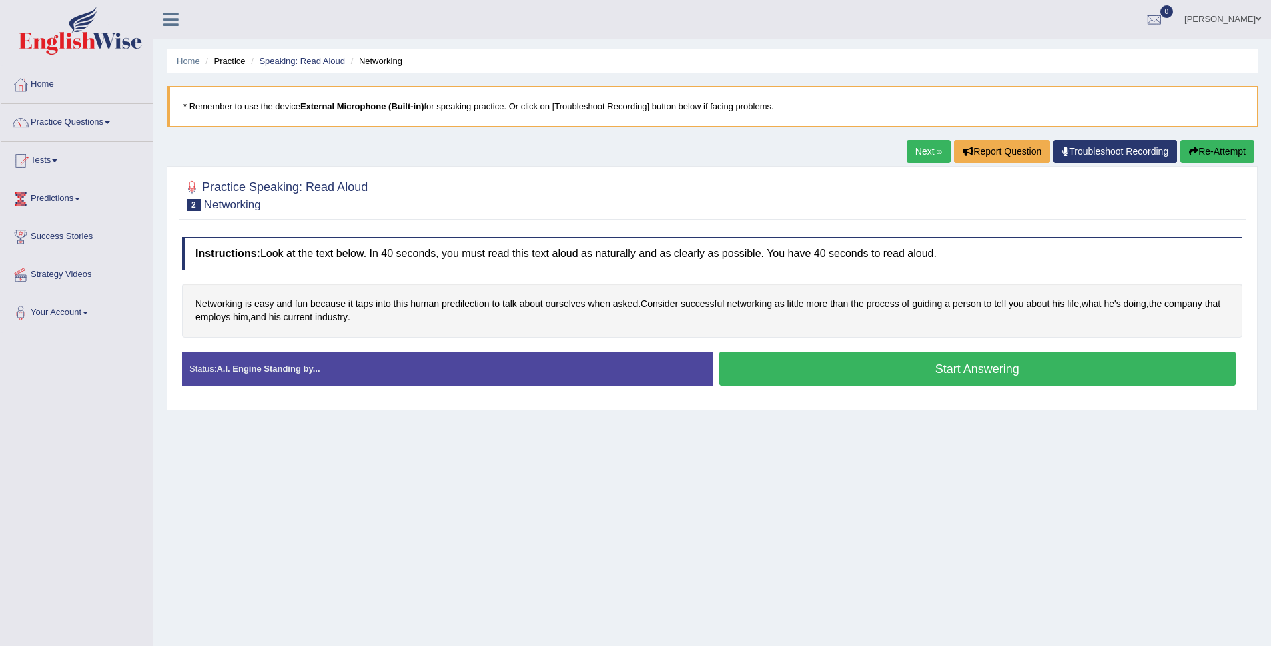
click at [940, 382] on button "Start Answering" at bounding box center [977, 368] width 517 height 34
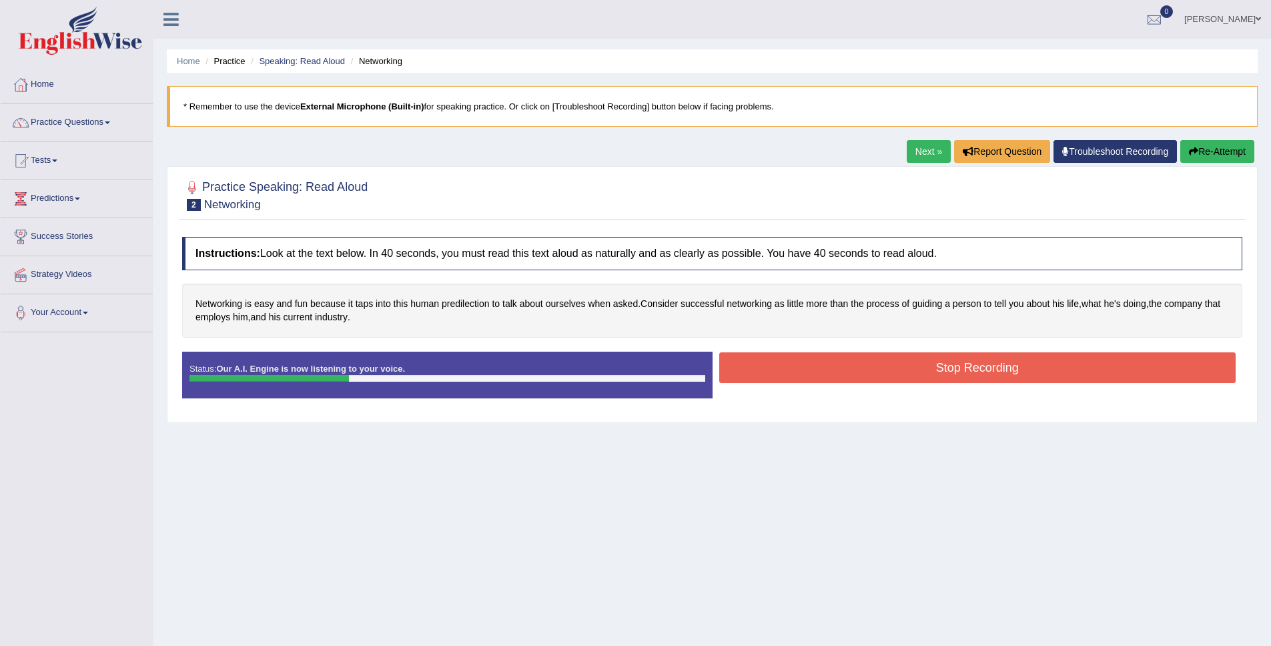
click at [992, 361] on button "Stop Recording" at bounding box center [977, 367] width 517 height 31
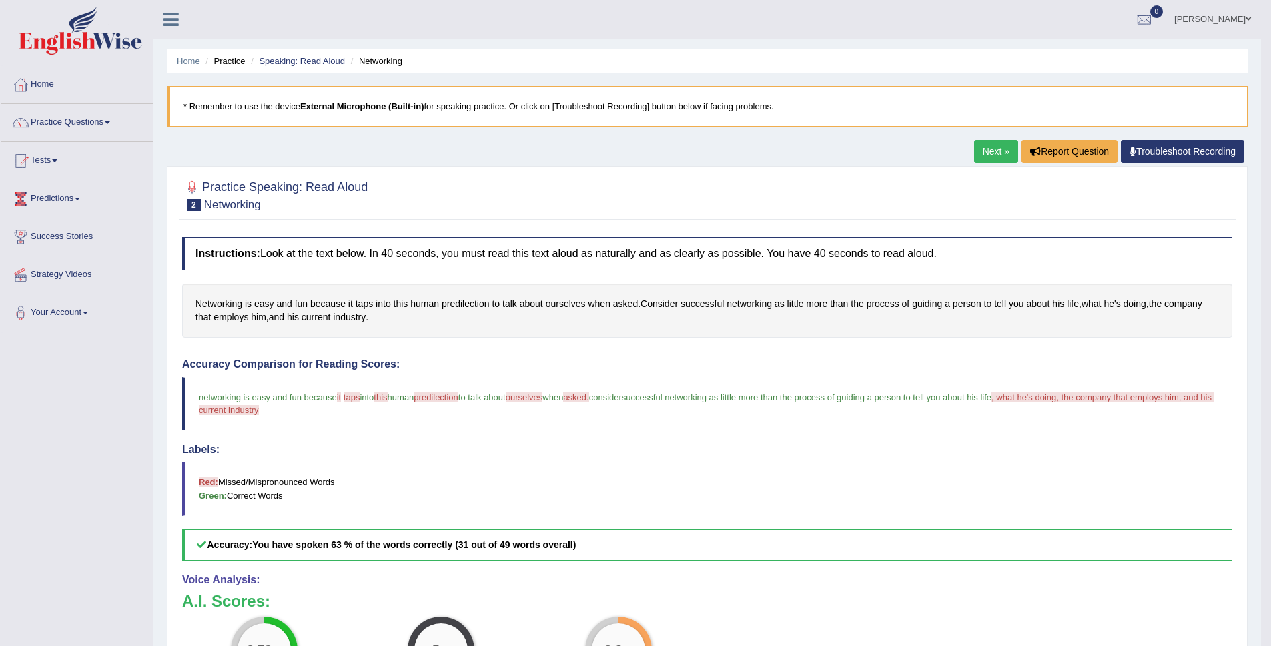
click at [997, 160] on link "Next »" at bounding box center [996, 151] width 44 height 23
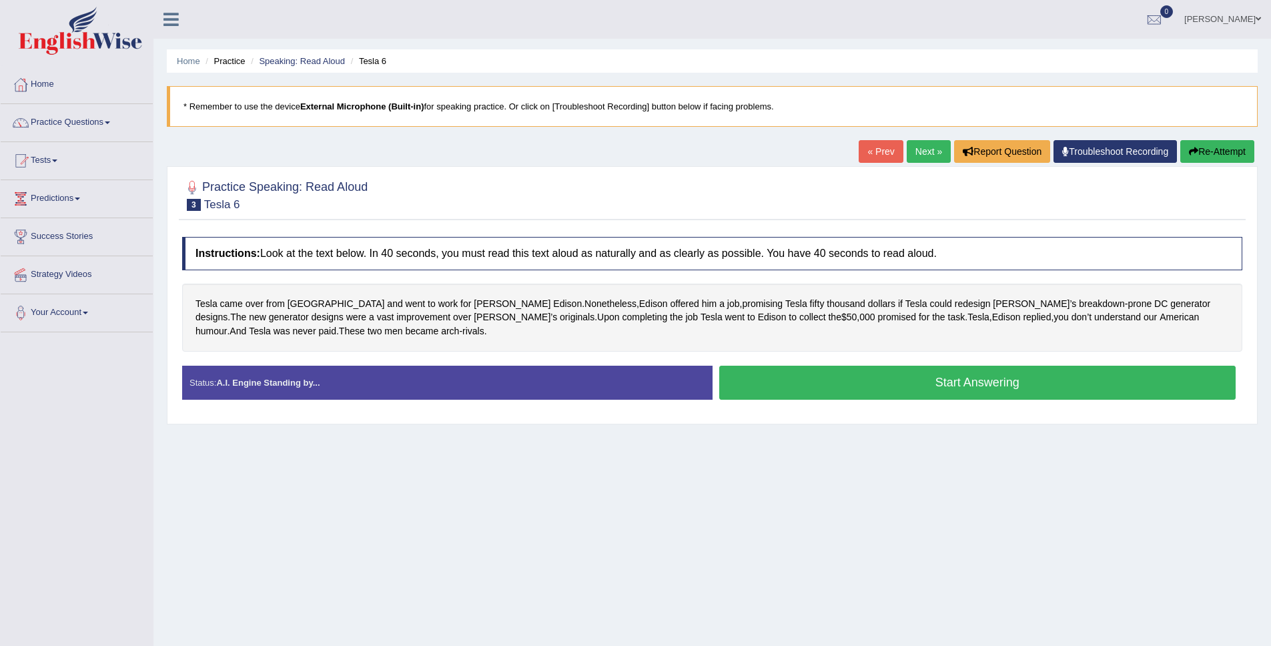
click at [952, 390] on button "Start Answering" at bounding box center [977, 383] width 517 height 34
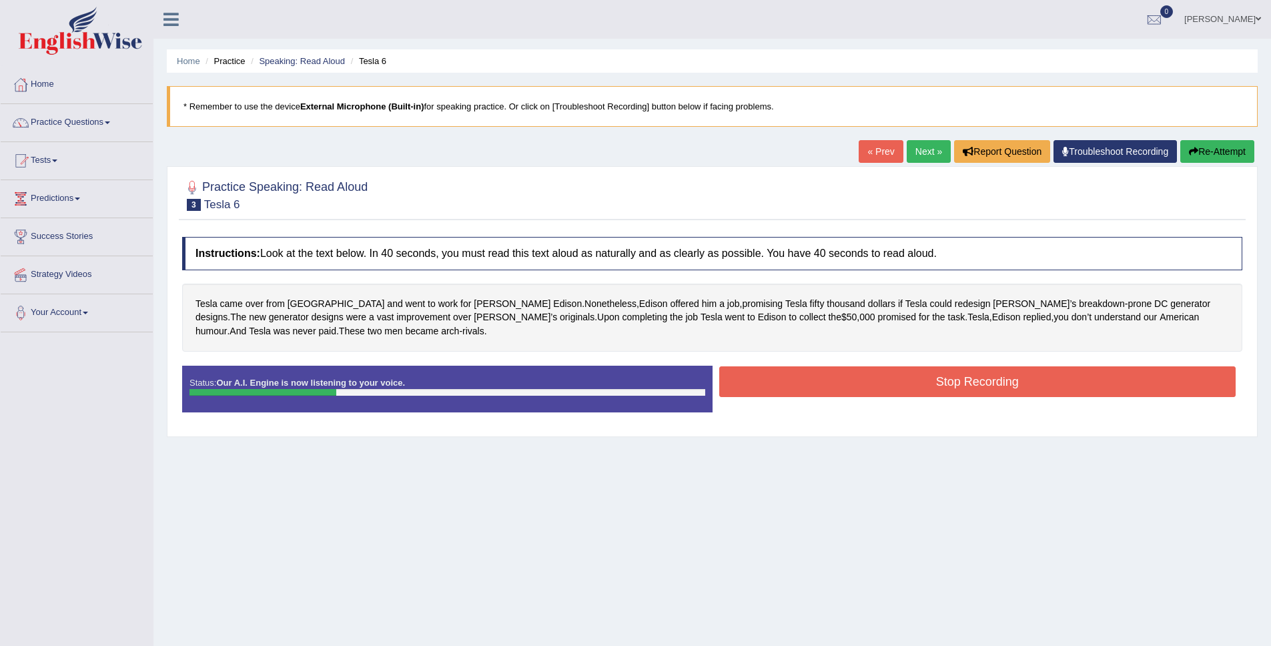
click at [1042, 385] on button "Stop Recording" at bounding box center [977, 381] width 517 height 31
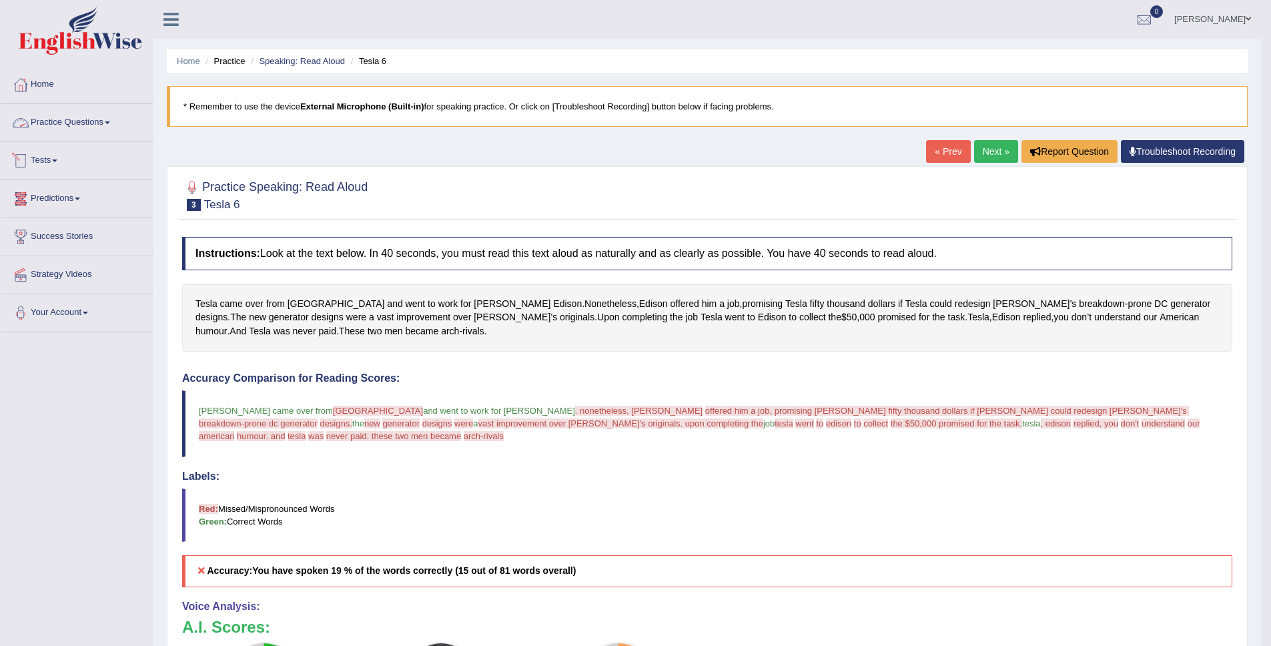
click at [103, 126] on link "Practice Questions" at bounding box center [77, 120] width 152 height 33
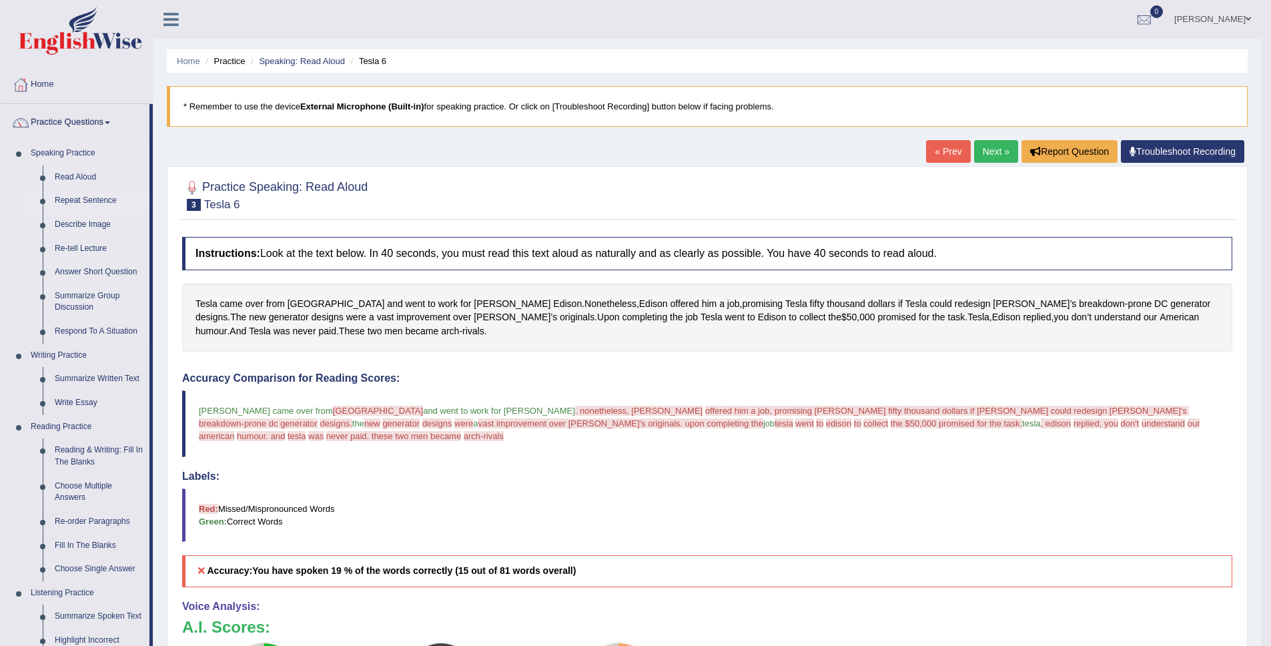
click at [77, 201] on link "Repeat Sentence" at bounding box center [99, 201] width 101 height 24
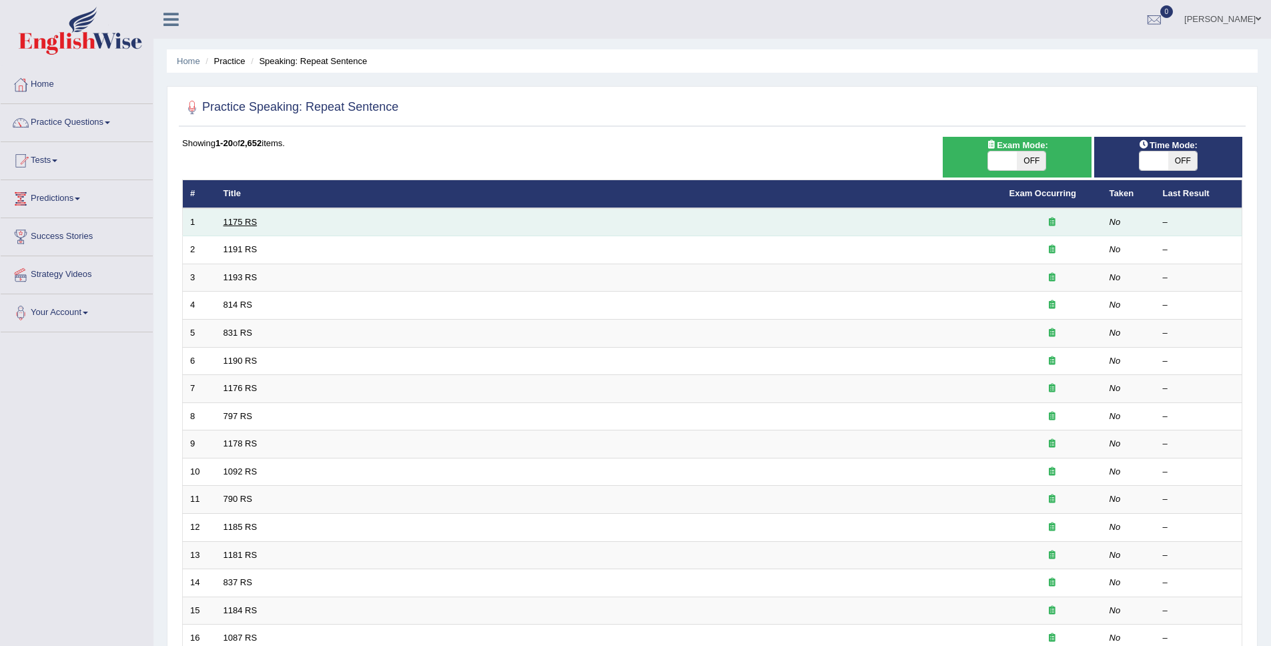
click at [240, 221] on link "1175 RS" at bounding box center [240, 222] width 34 height 10
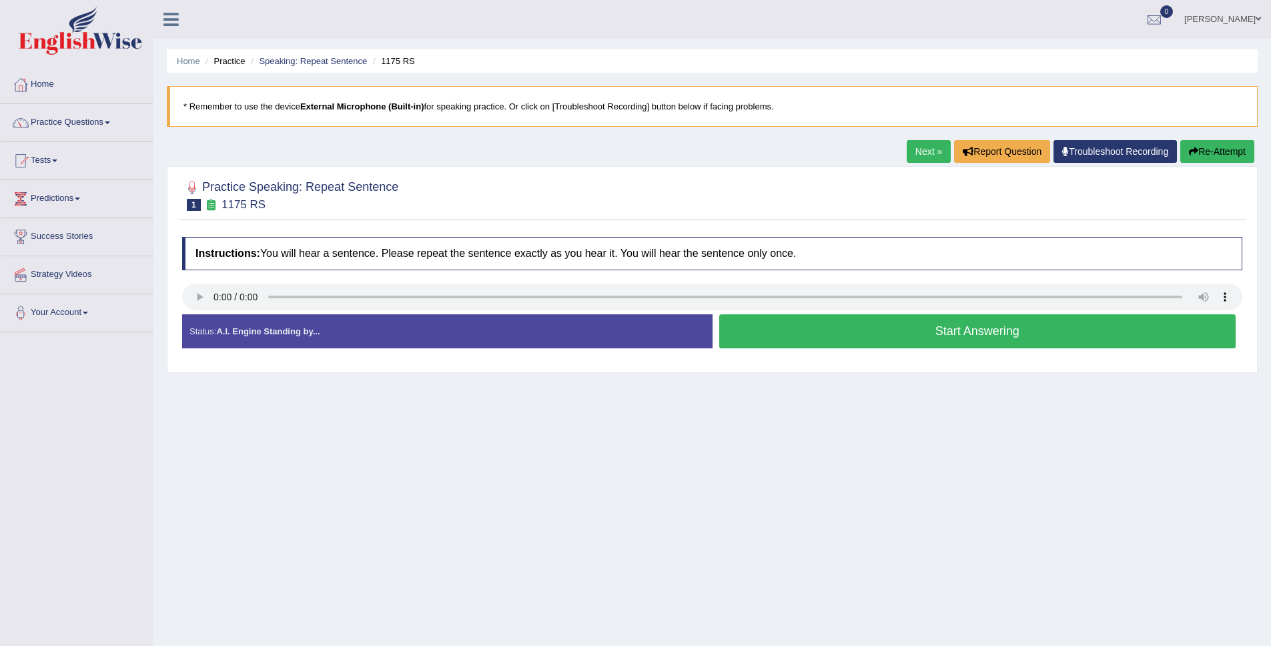
click at [958, 331] on button "Start Answering" at bounding box center [977, 331] width 517 height 34
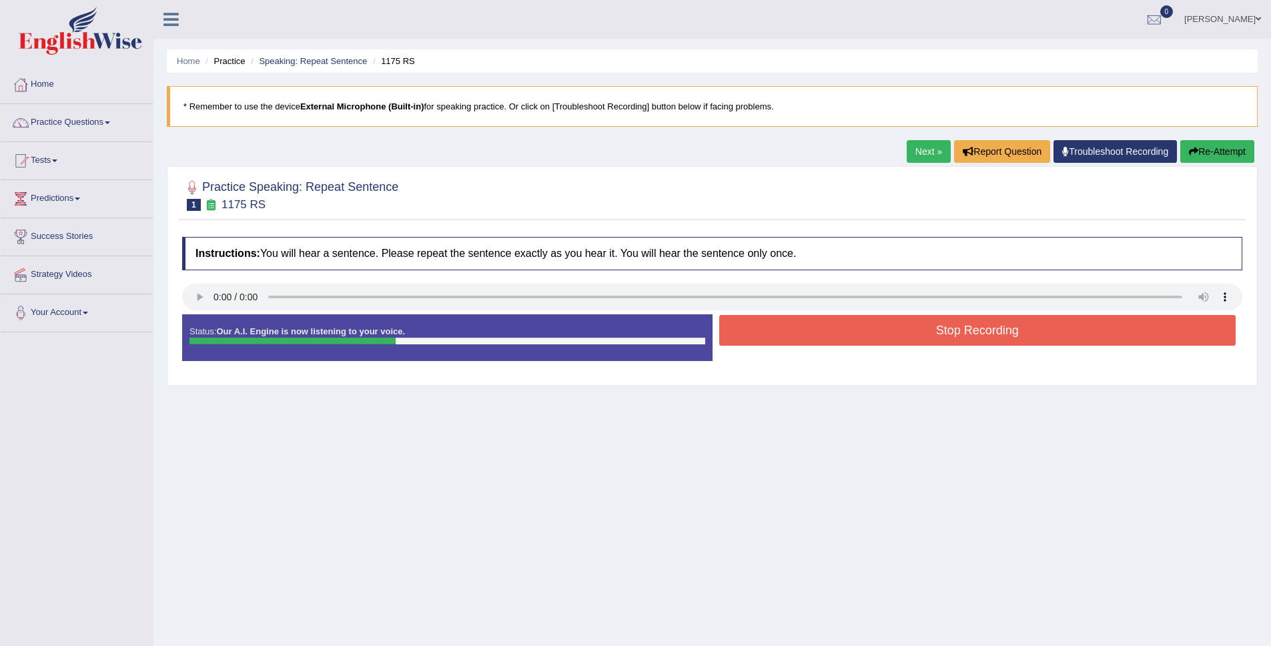
click at [958, 331] on button "Stop Recording" at bounding box center [977, 330] width 517 height 31
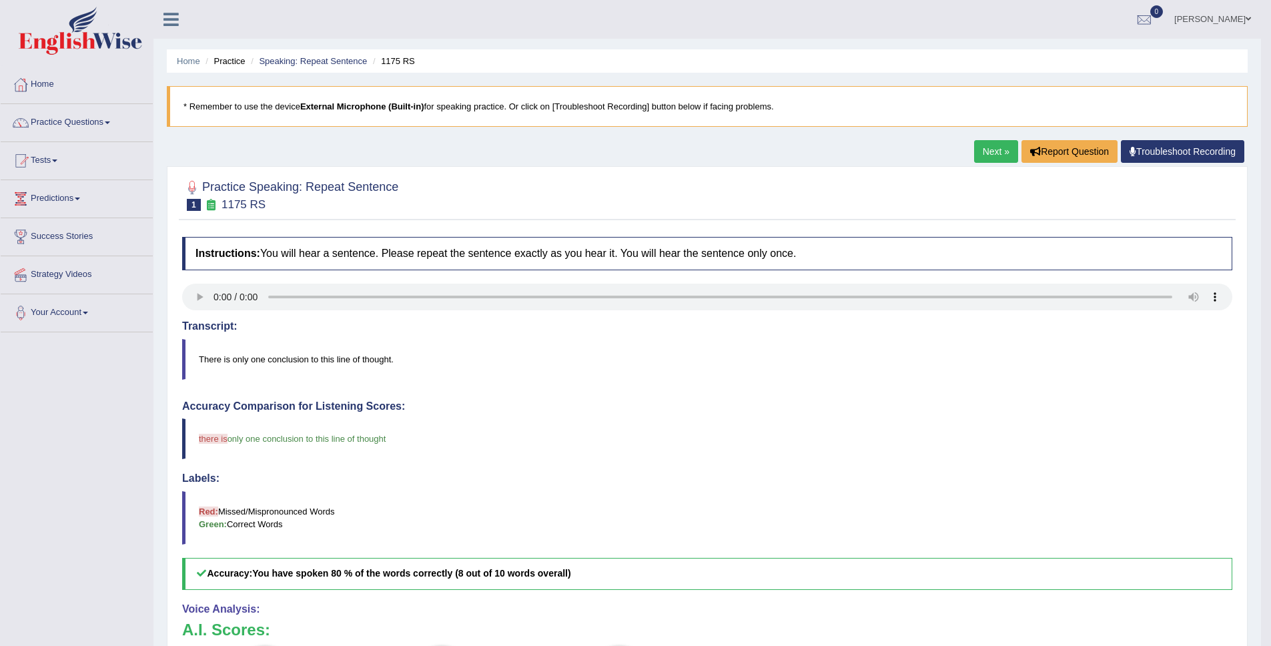
click at [994, 153] on link "Next »" at bounding box center [996, 151] width 44 height 23
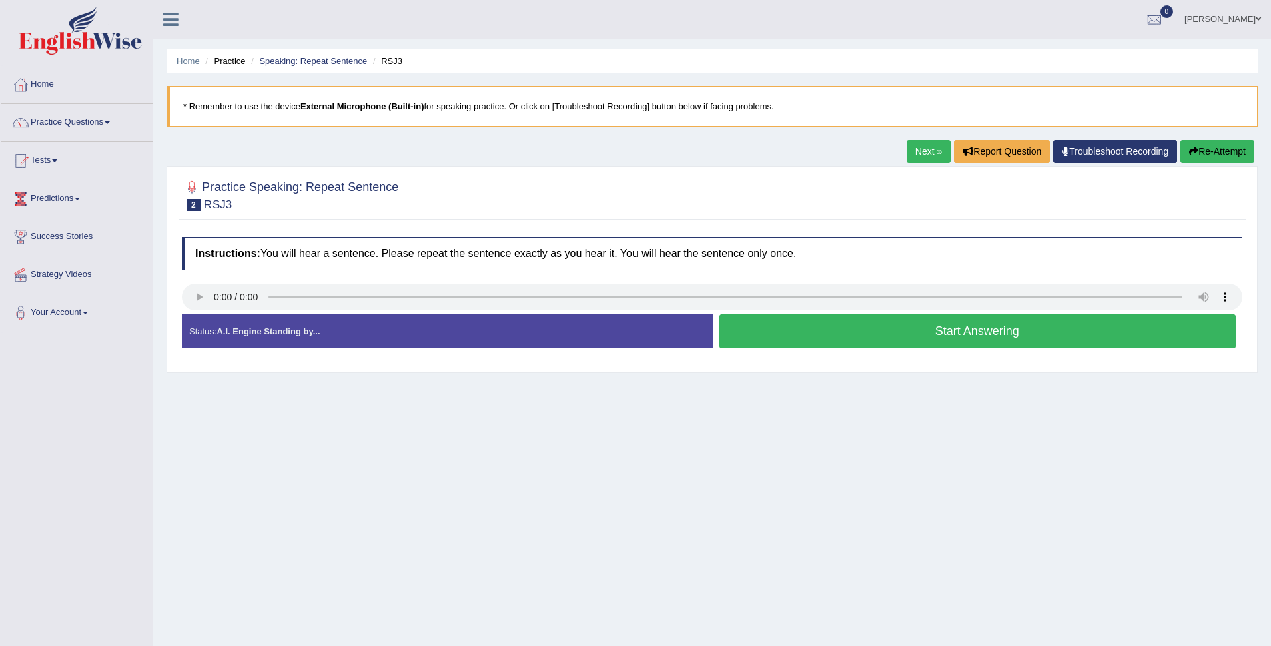
click at [927, 333] on button "Start Answering" at bounding box center [977, 331] width 517 height 34
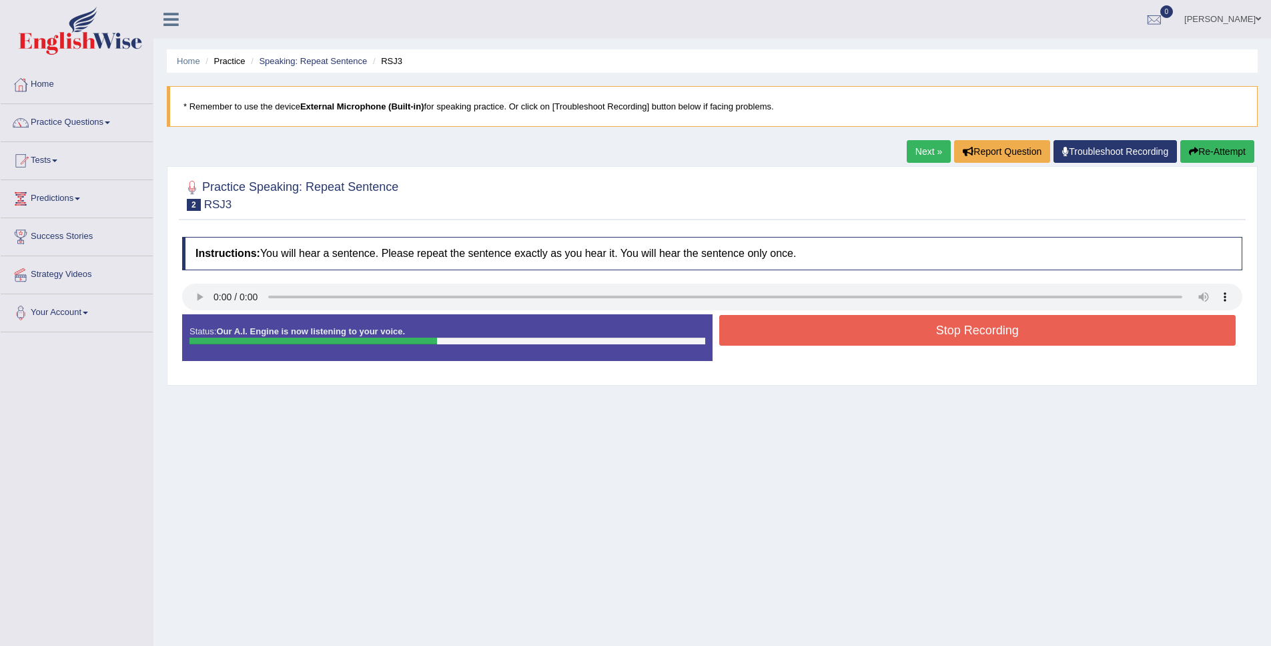
click at [952, 344] on button "Stop Recording" at bounding box center [977, 330] width 517 height 31
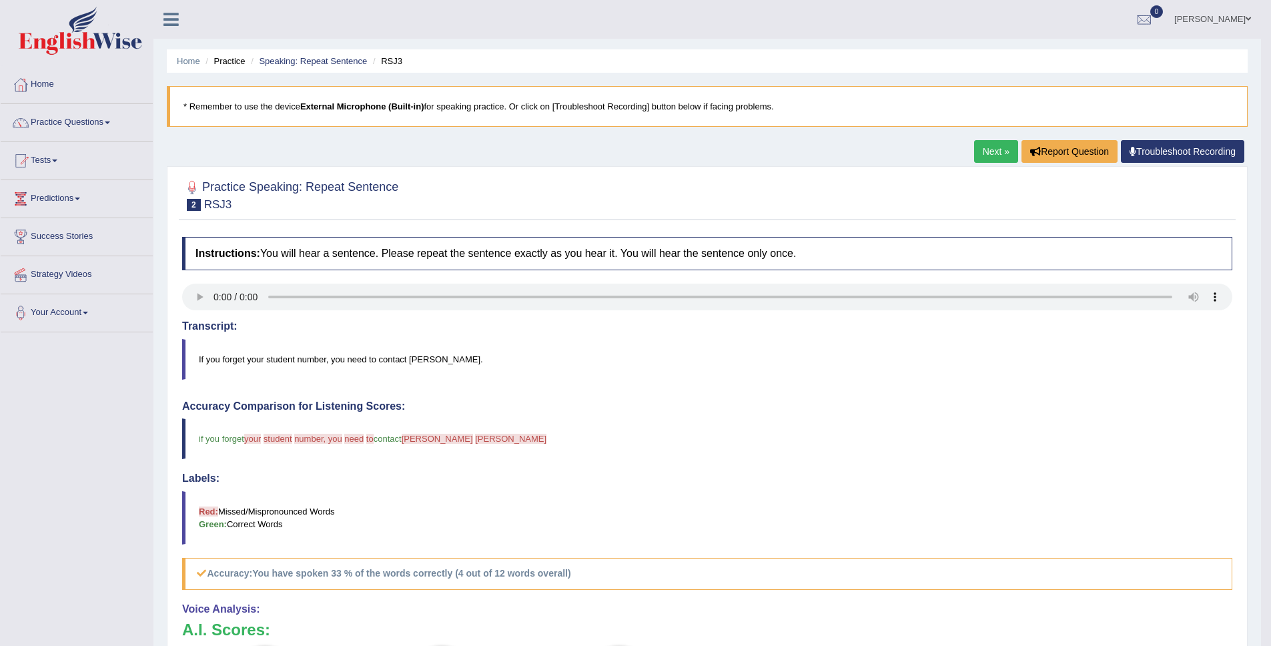
click at [974, 159] on link "Next »" at bounding box center [996, 151] width 44 height 23
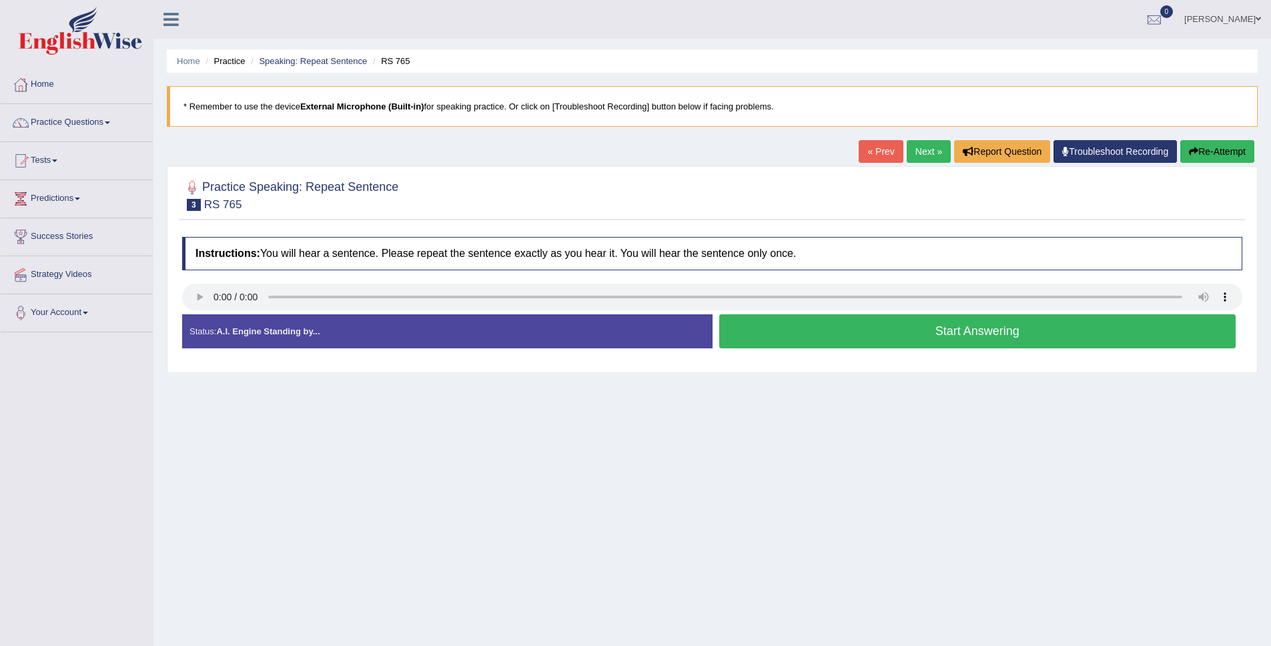
click at [790, 333] on button "Start Answering" at bounding box center [977, 331] width 517 height 34
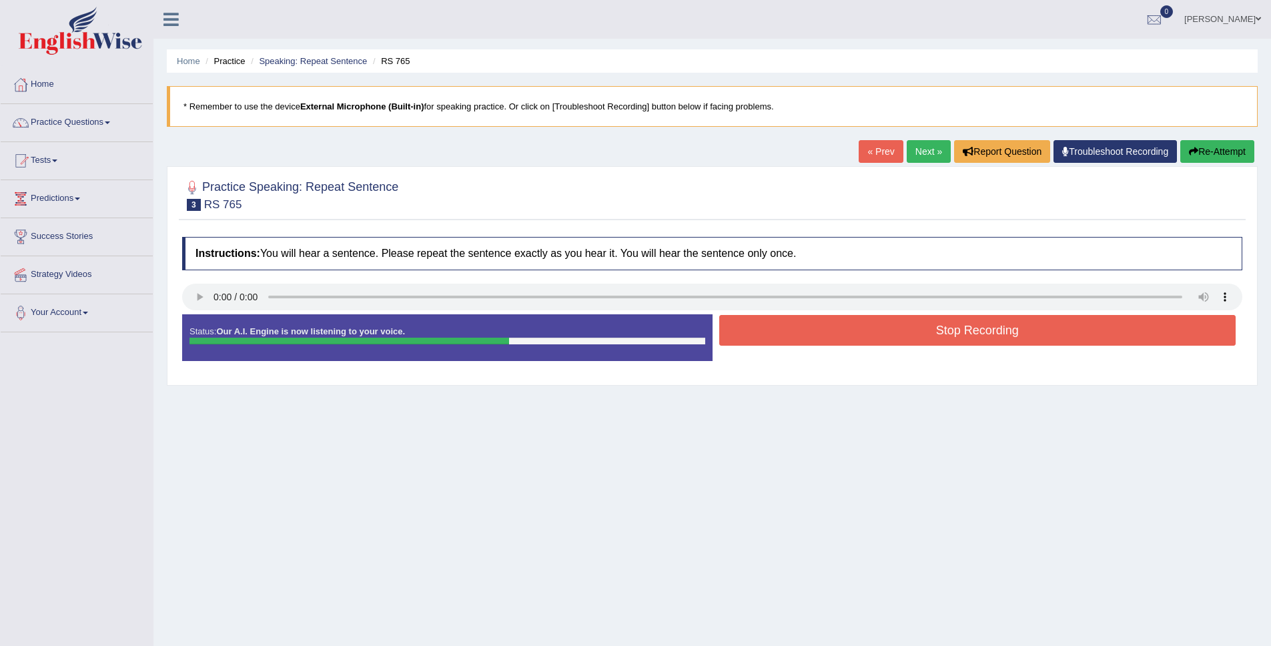
click at [875, 318] on button "Stop Recording" at bounding box center [977, 330] width 517 height 31
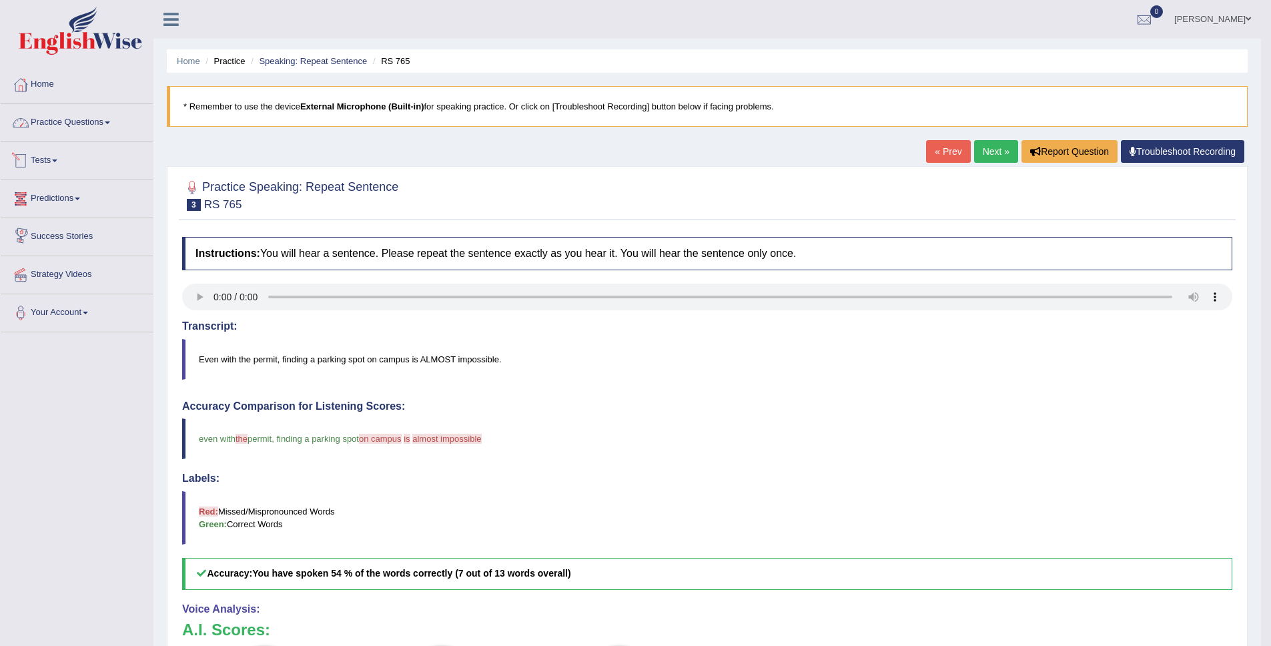
click at [94, 125] on link "Practice Questions" at bounding box center [77, 120] width 152 height 33
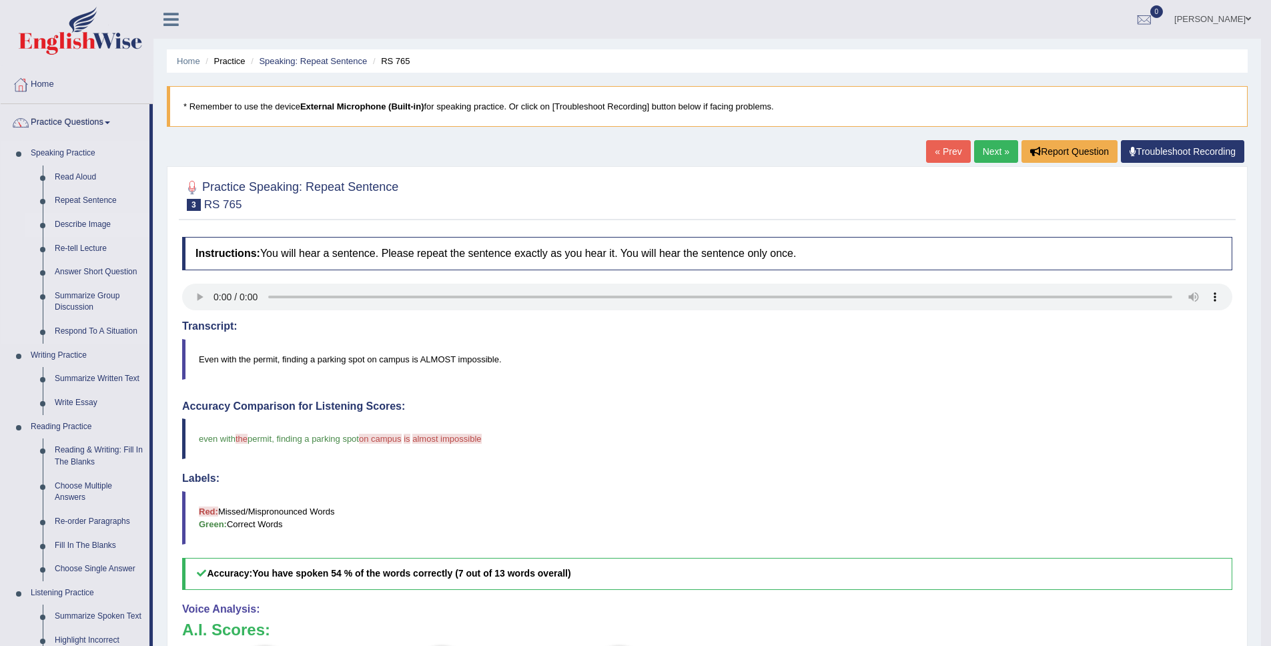
click at [82, 225] on link "Describe Image" at bounding box center [99, 225] width 101 height 24
